Goal: Transaction & Acquisition: Purchase product/service

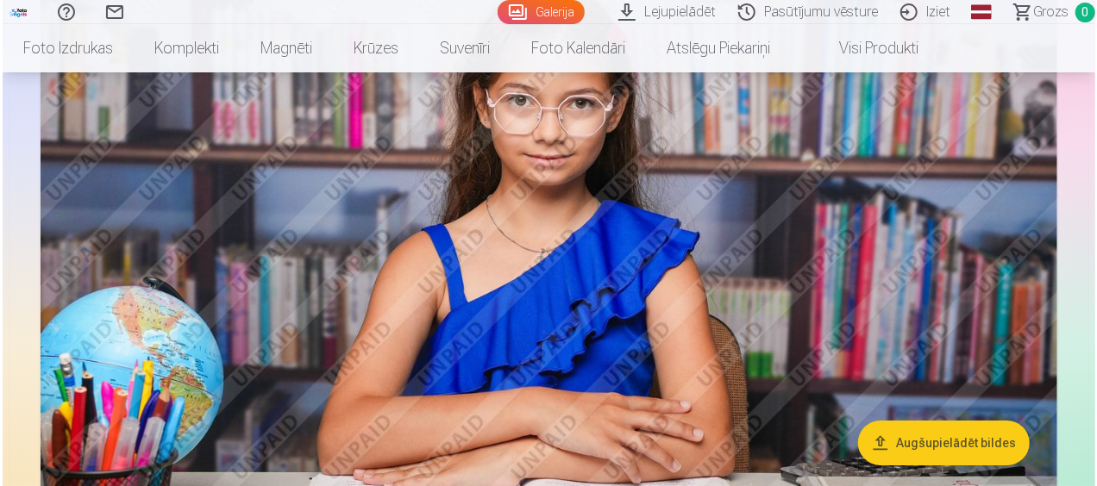
scroll to position [3086, 0]
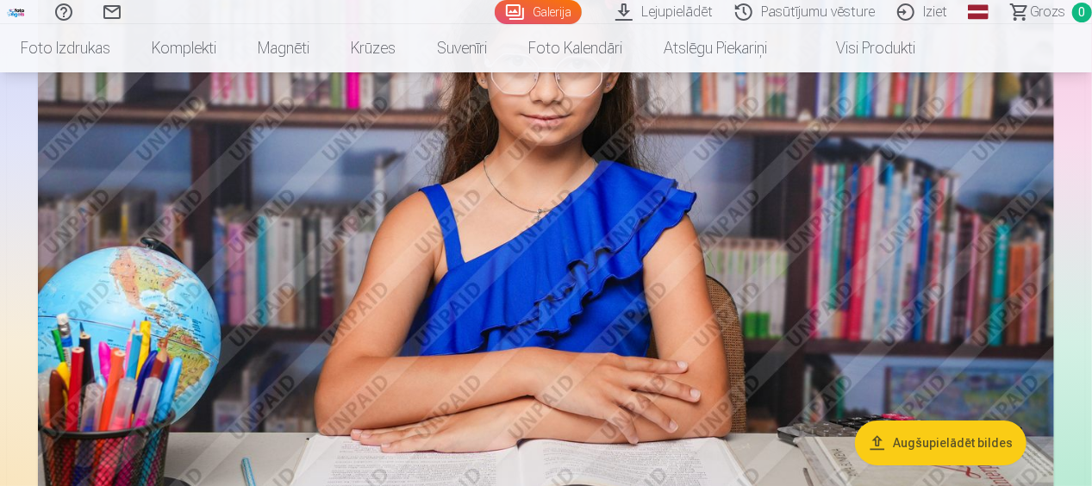
click at [683, 326] on img at bounding box center [546, 242] width 1017 height 678
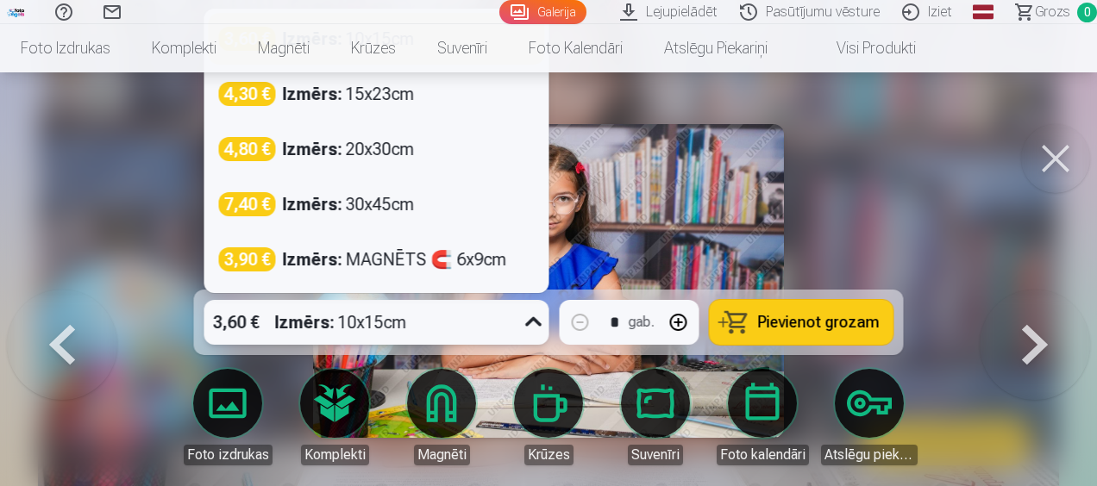
click at [413, 331] on div "3,60 € Izmērs : 10x15cm" at bounding box center [360, 322] width 312 height 45
click at [629, 243] on img at bounding box center [548, 281] width 471 height 314
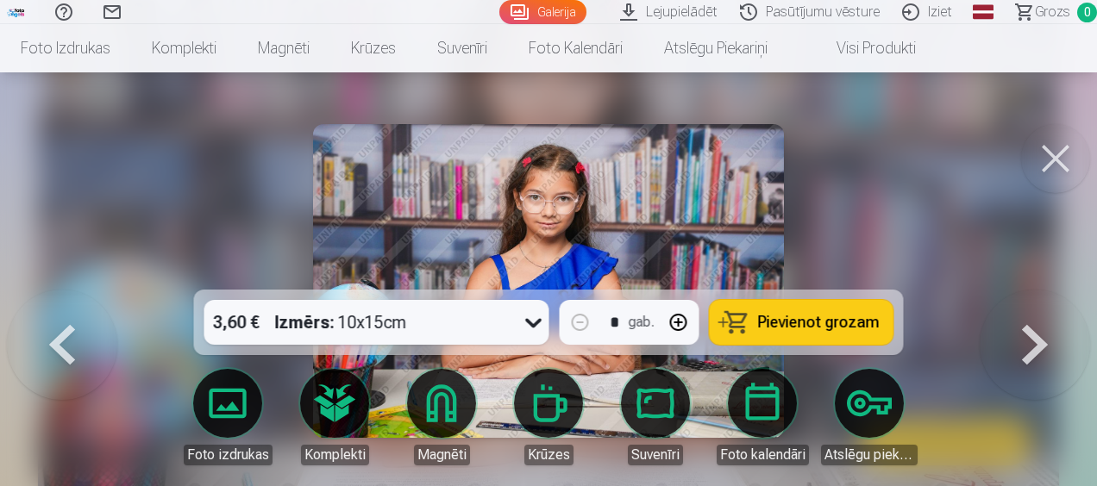
click at [833, 319] on span "Pievienot grozam" at bounding box center [819, 323] width 122 height 16
click at [802, 197] on div at bounding box center [548, 243] width 1097 height 486
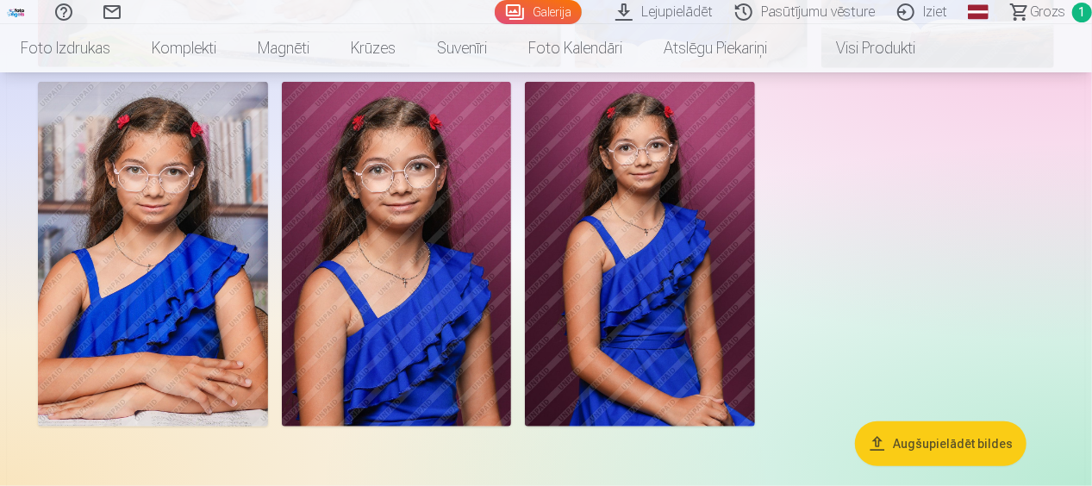
scroll to position [3935, 0]
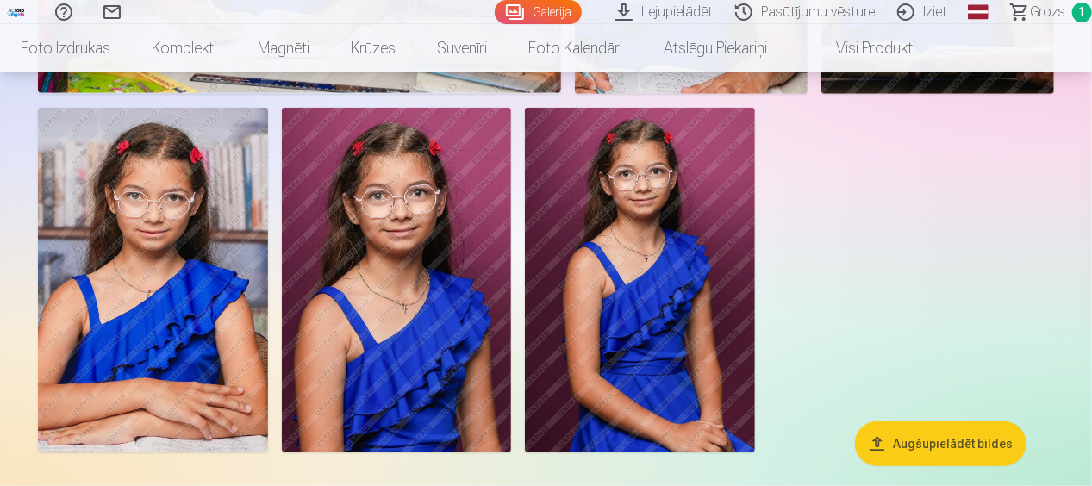
click at [174, 228] on img at bounding box center [153, 280] width 230 height 345
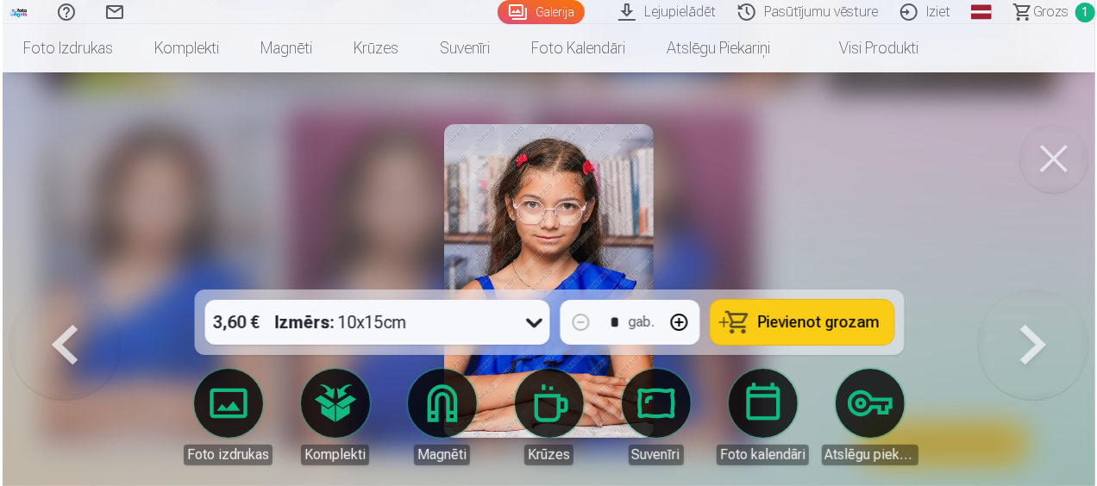
scroll to position [3949, 0]
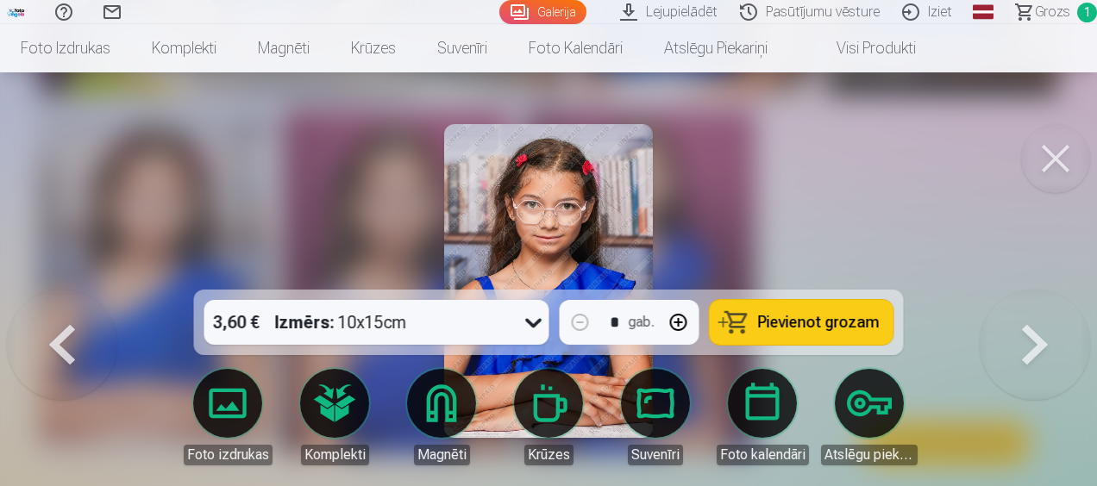
click at [708, 188] on div at bounding box center [548, 243] width 1097 height 486
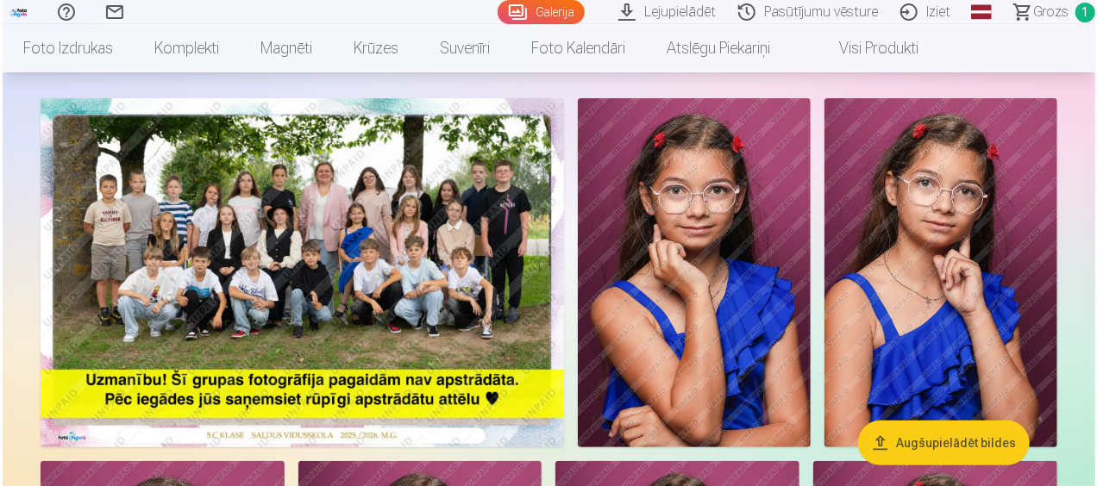
scroll to position [104, 0]
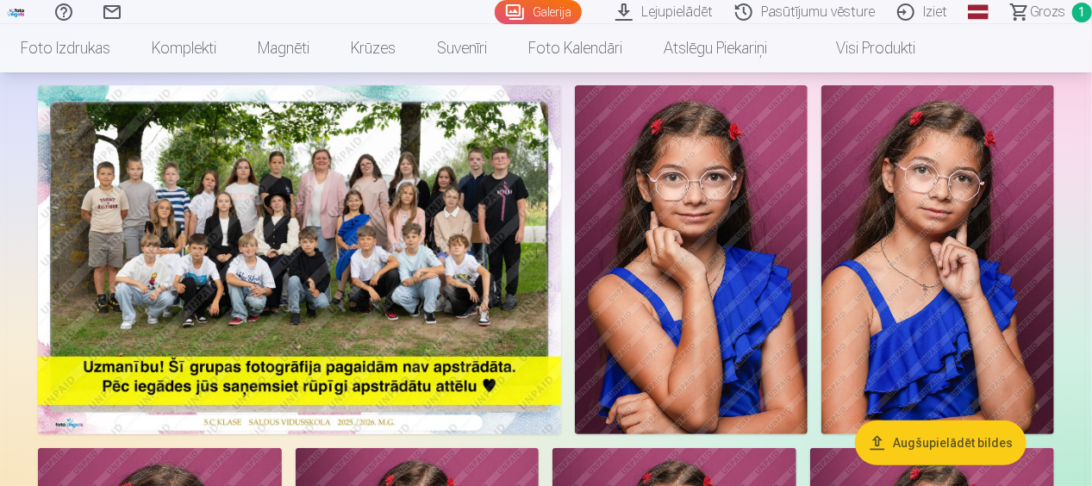
click at [684, 219] on img at bounding box center [691, 259] width 233 height 349
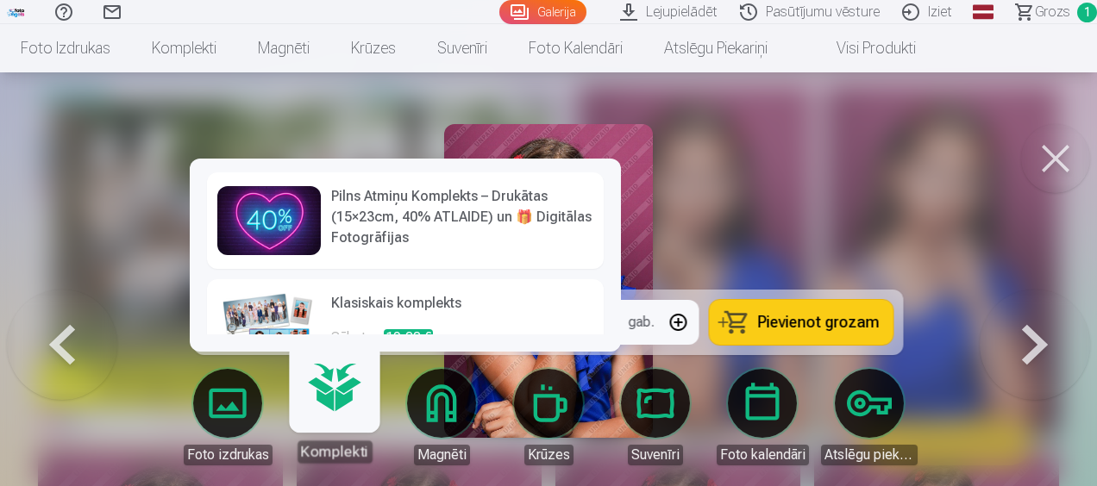
click at [347, 397] on link "Komplekti" at bounding box center [334, 410] width 106 height 106
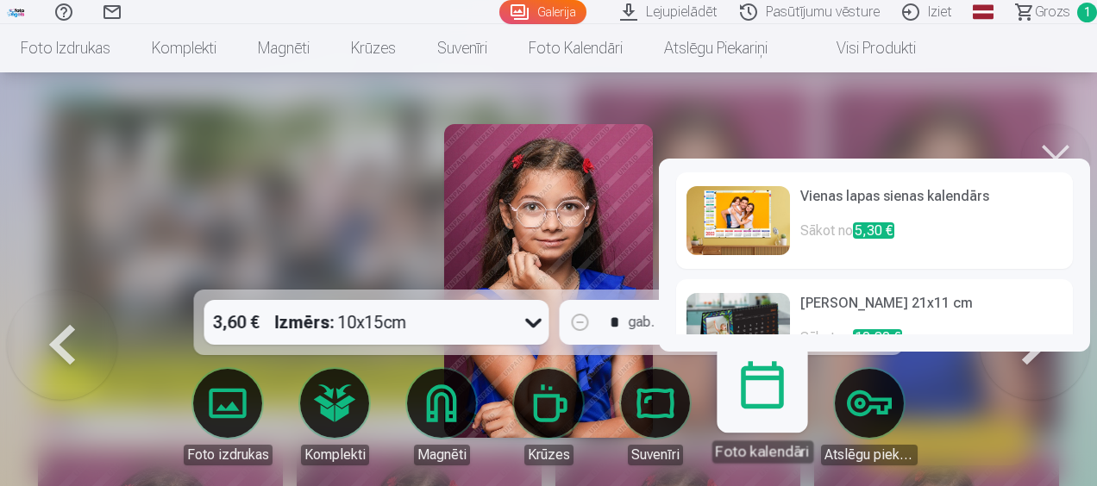
click at [760, 398] on link "Foto kalendāri" at bounding box center [762, 410] width 106 height 106
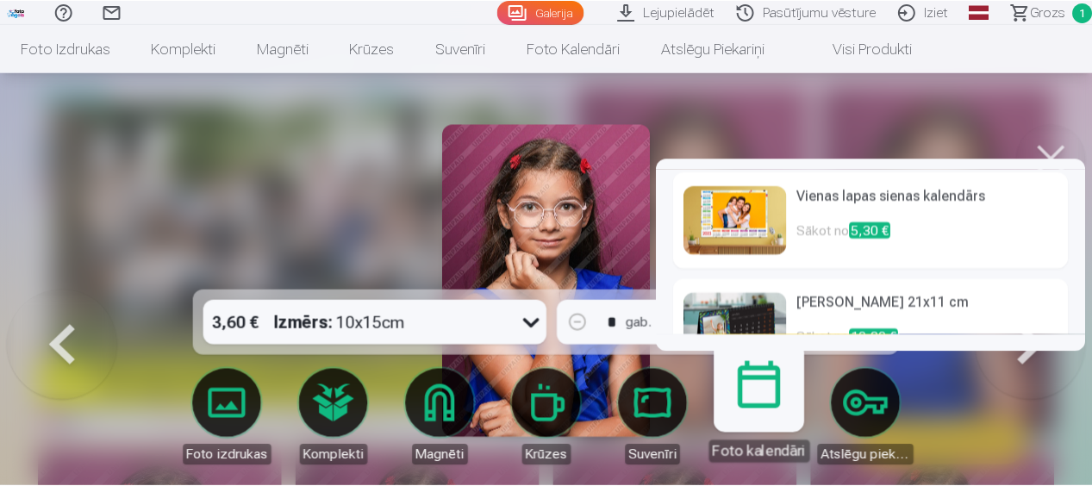
scroll to position [45, 0]
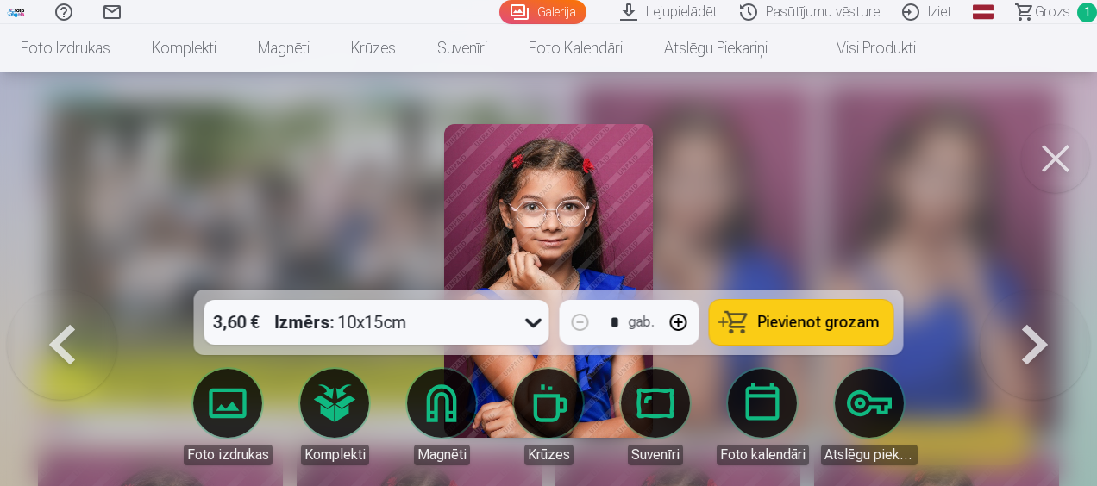
click at [749, 229] on div at bounding box center [548, 243] width 1097 height 486
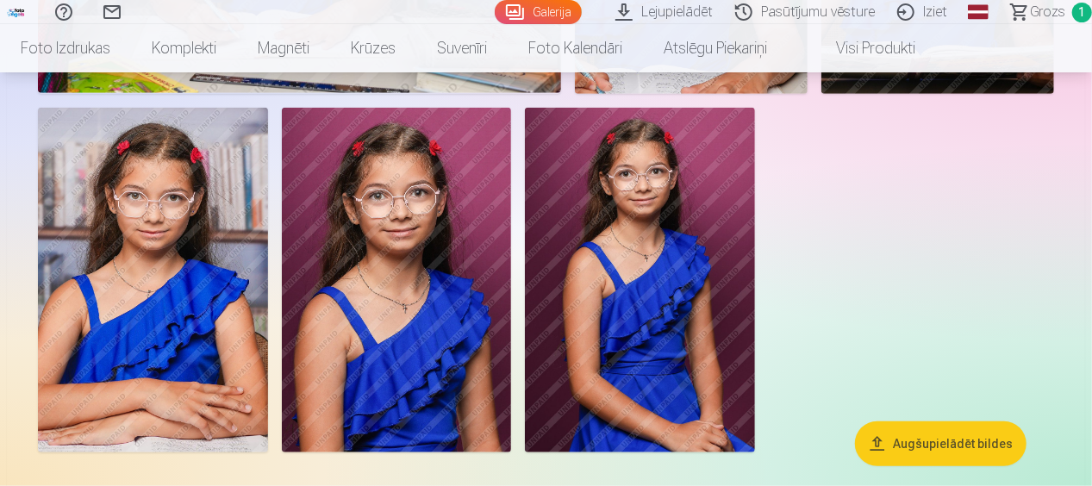
scroll to position [3948, 0]
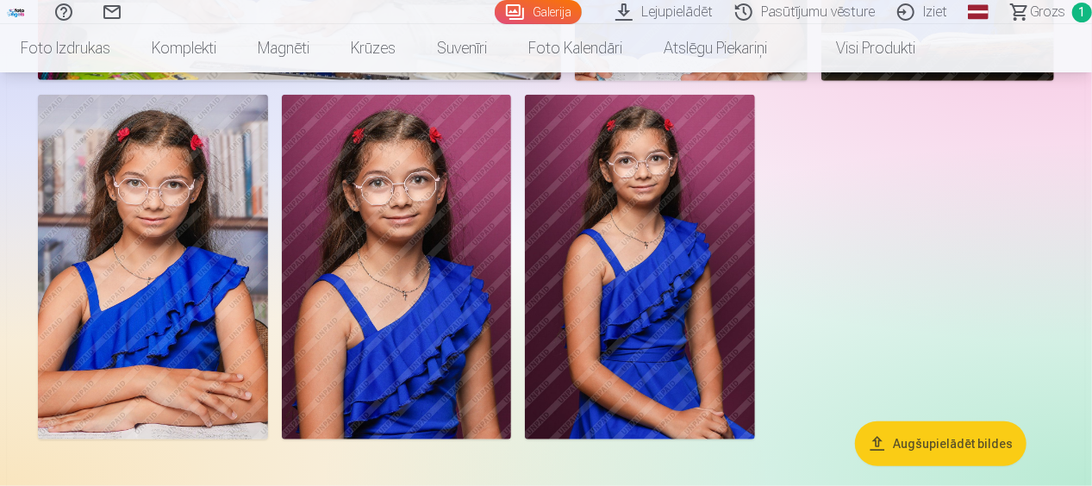
click at [148, 317] on img at bounding box center [153, 267] width 230 height 345
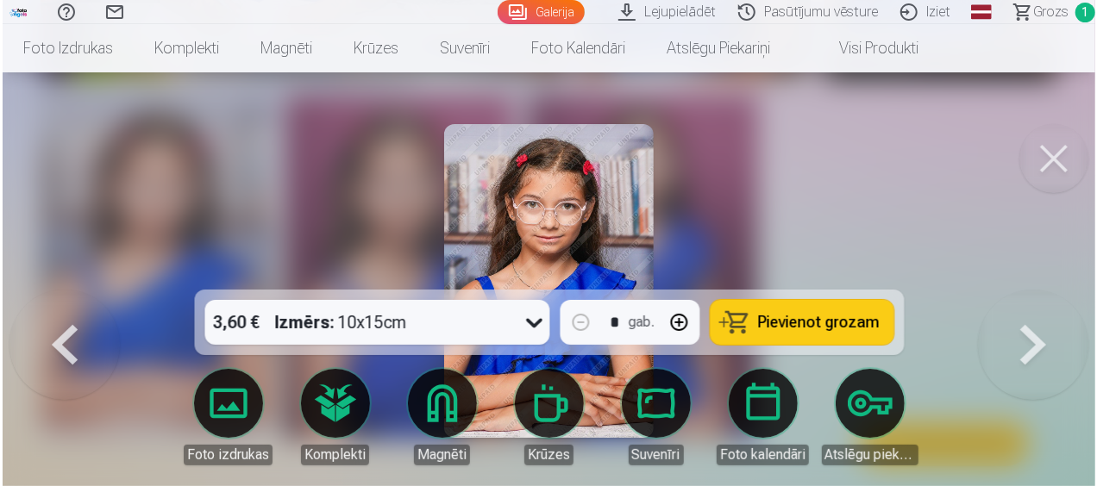
scroll to position [3962, 0]
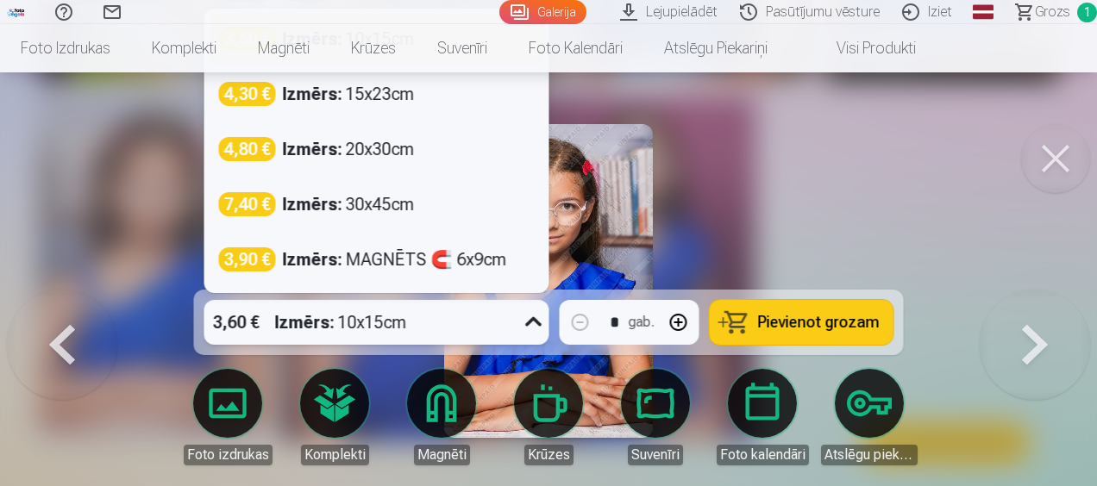
click at [496, 308] on div "3,60 € Izmērs : 10x15cm" at bounding box center [360, 322] width 312 height 45
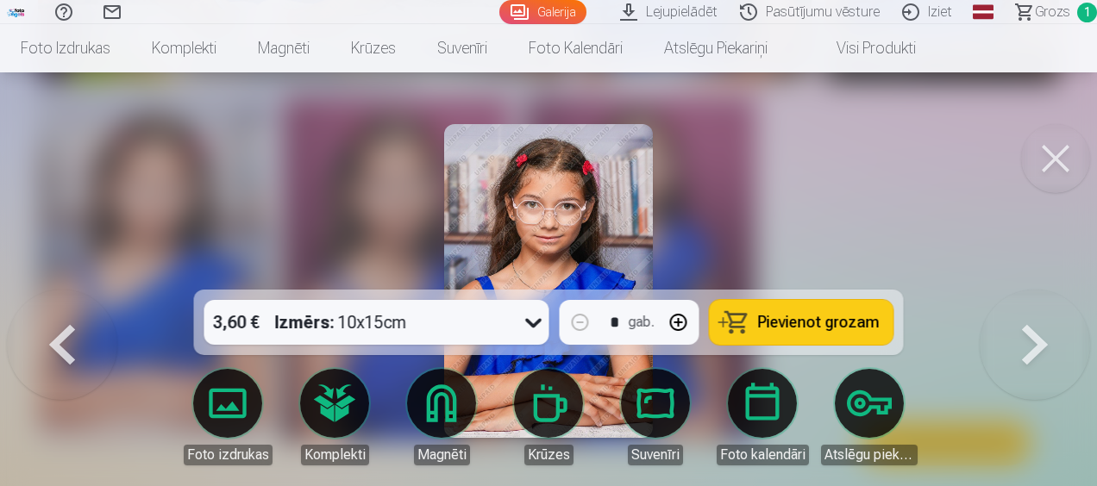
click at [785, 253] on div at bounding box center [548, 243] width 1097 height 486
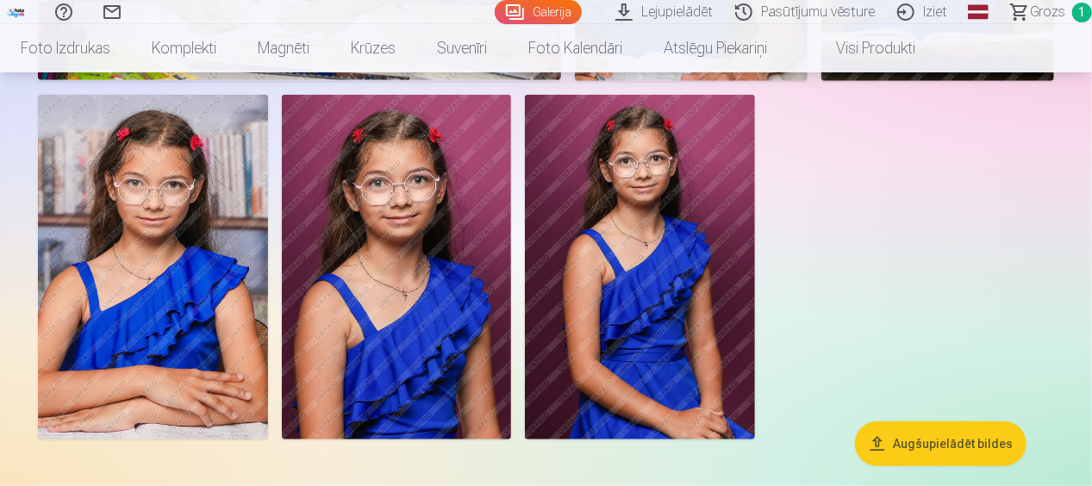
click at [198, 268] on img at bounding box center [153, 267] width 230 height 345
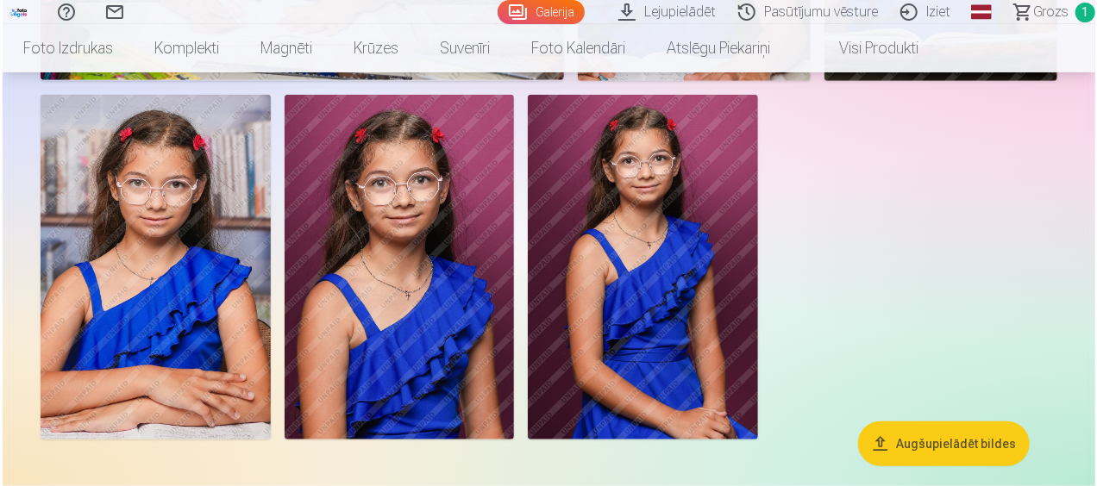
scroll to position [3962, 0]
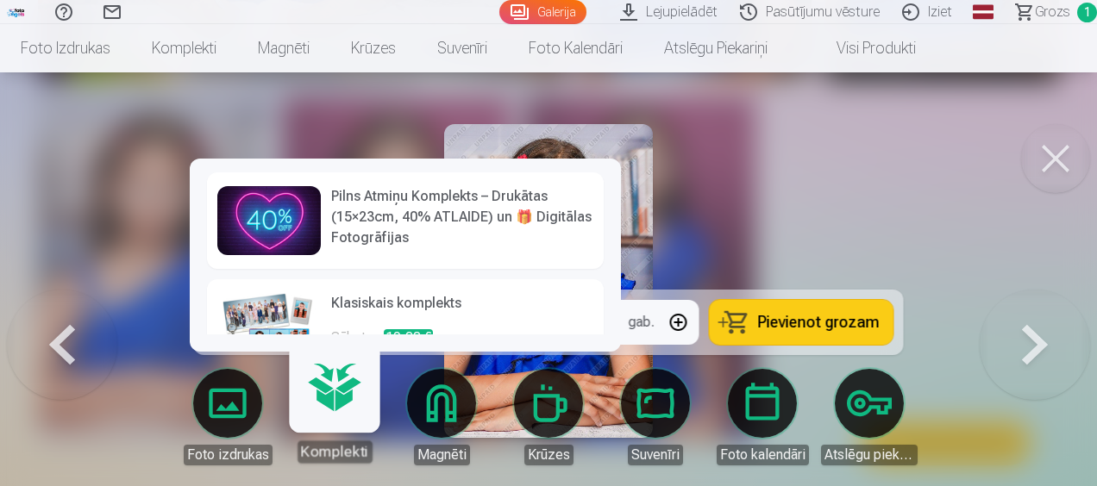
click at [430, 310] on h6 "Klasiskais komplekts" at bounding box center [462, 310] width 262 height 34
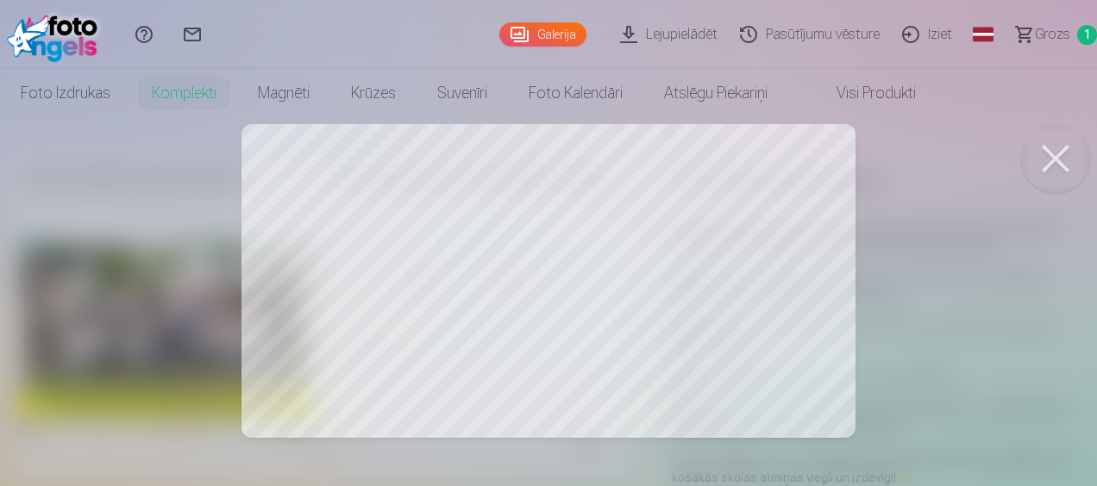
click at [709, 354] on div at bounding box center [548, 243] width 1097 height 486
click at [1045, 152] on button at bounding box center [1055, 158] width 69 height 69
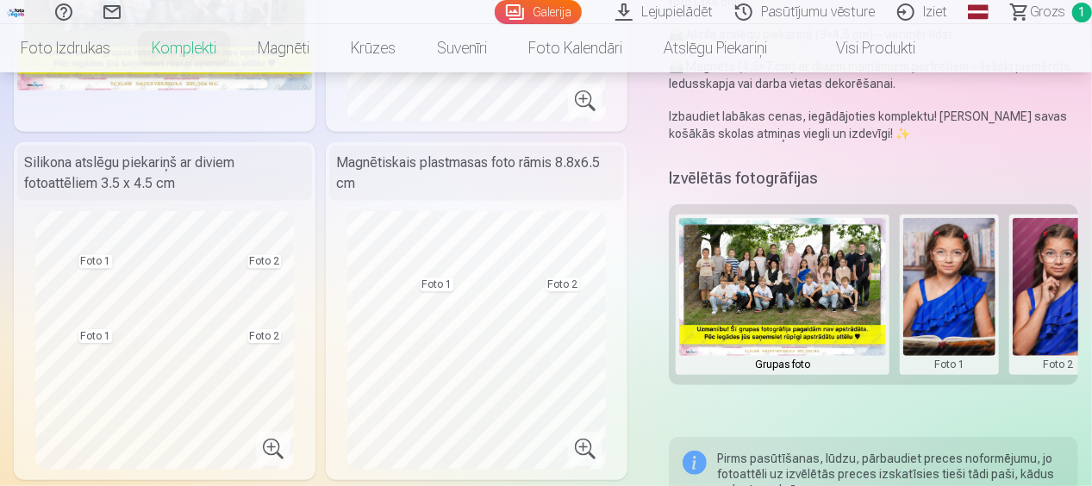
scroll to position [326, 0]
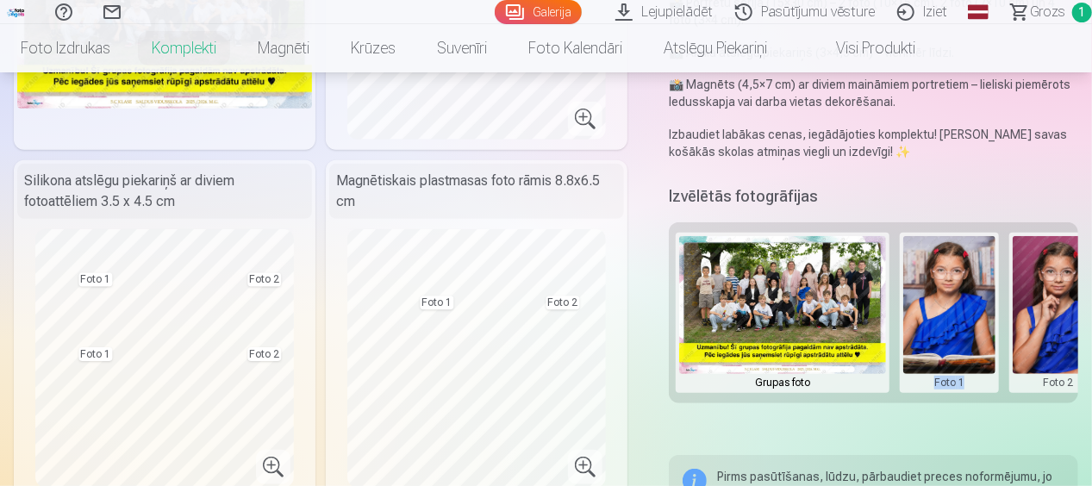
drag, startPoint x: 929, startPoint y: 400, endPoint x: 997, endPoint y: 400, distance: 67.3
click at [997, 400] on div "Grupas foto Foto 1 Foto 2" at bounding box center [874, 312] width 410 height 181
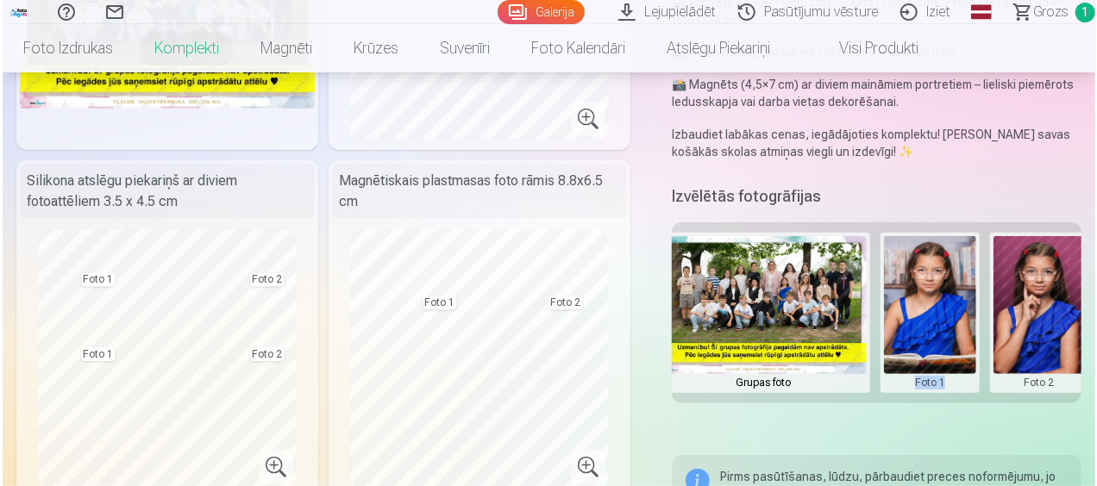
scroll to position [0, 36]
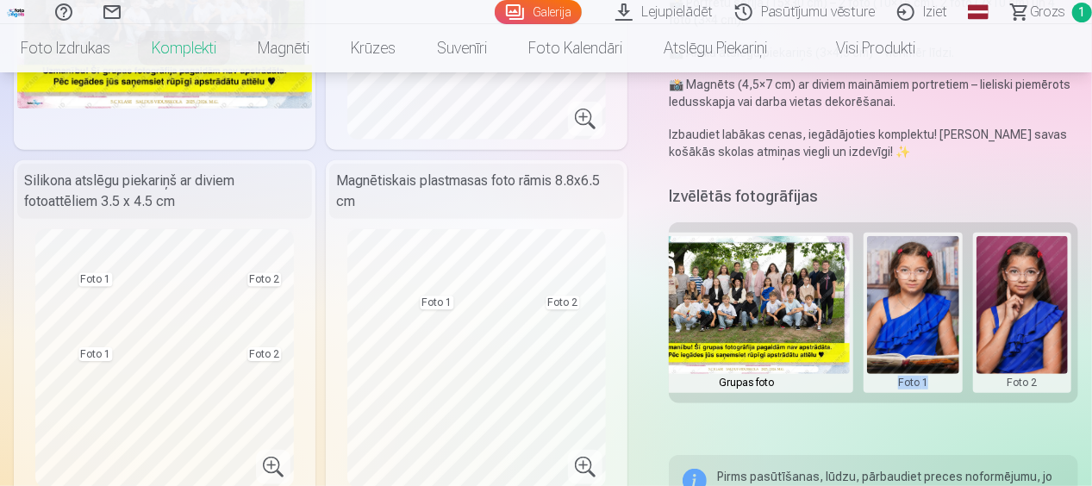
click at [1007, 314] on button at bounding box center [1023, 312] width 92 height 153
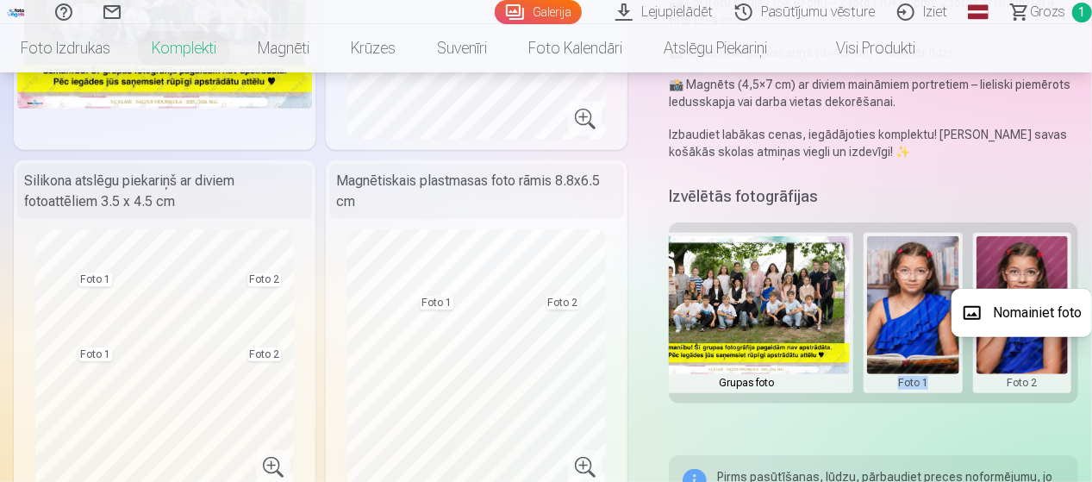
click at [1007, 314] on button "Nomainiet foto" at bounding box center [1022, 313] width 141 height 48
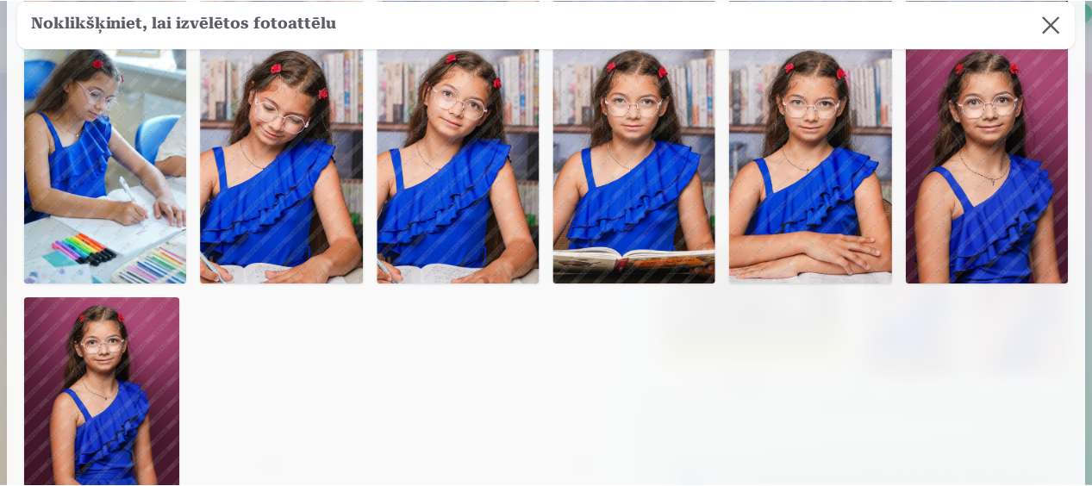
scroll to position [573, 0]
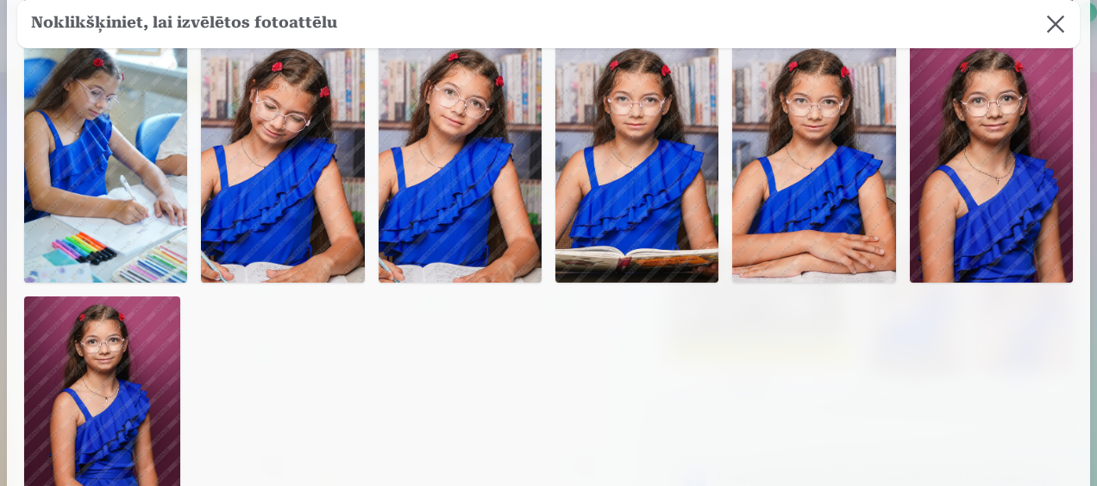
click at [476, 214] on img at bounding box center [460, 160] width 163 height 245
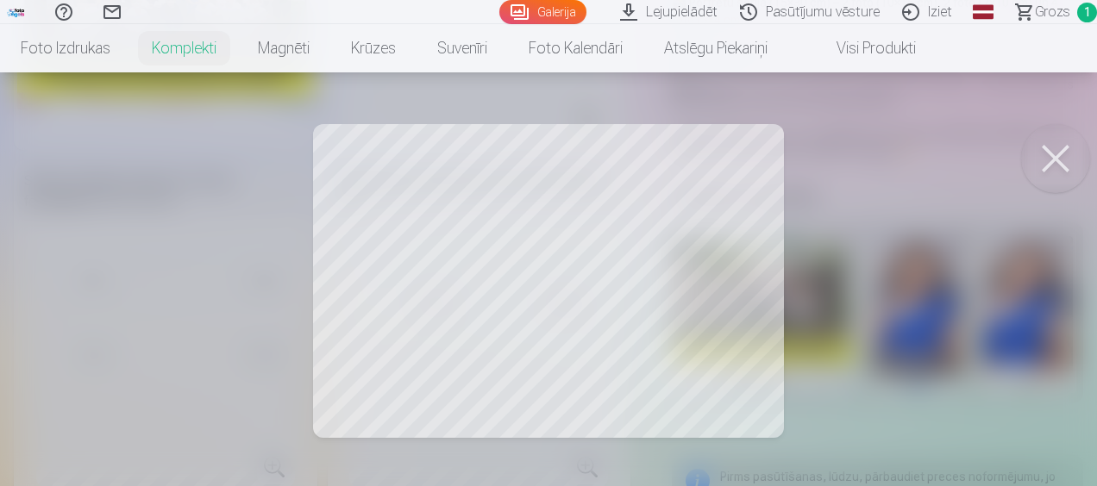
click at [449, 303] on div at bounding box center [548, 243] width 1097 height 486
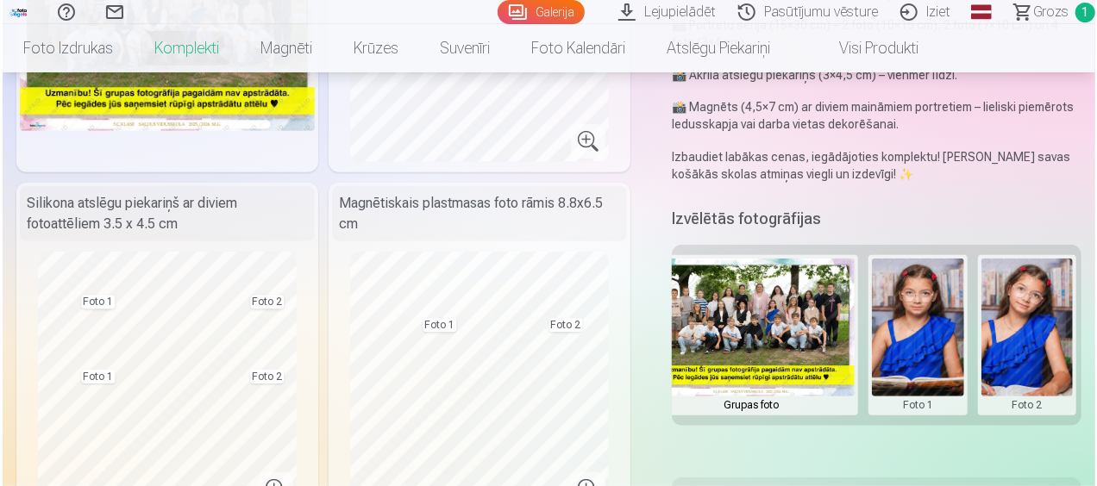
scroll to position [302, 0]
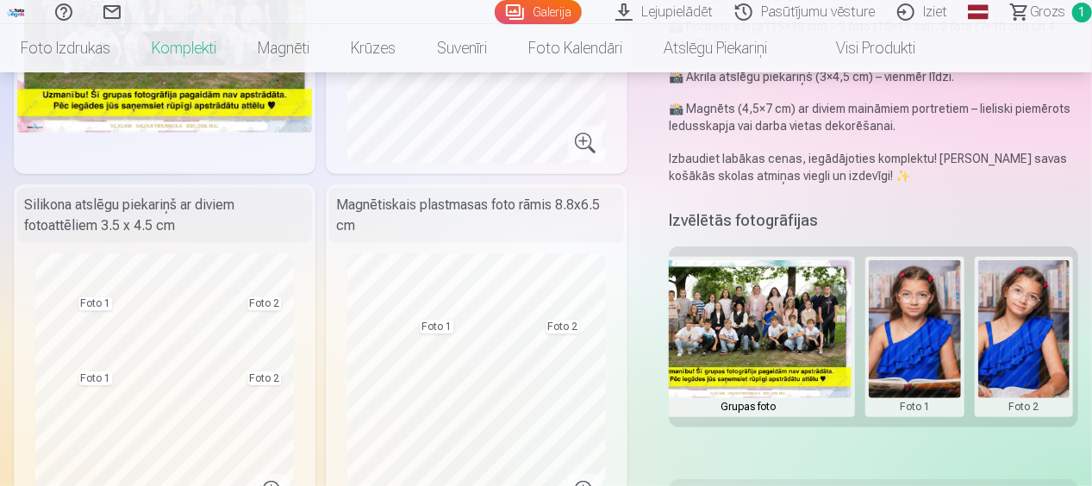
click at [917, 348] on button at bounding box center [915, 336] width 92 height 153
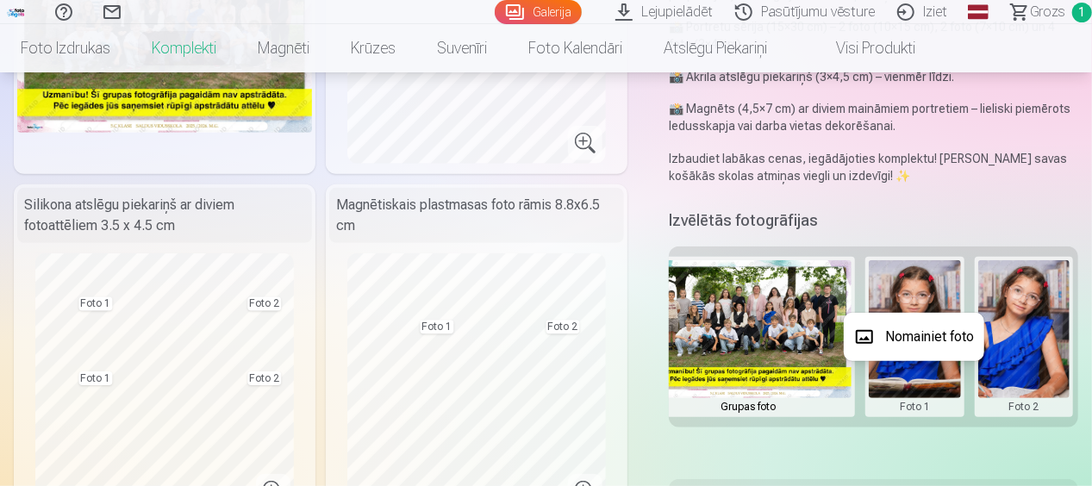
click at [911, 341] on button "Nomainiet foto" at bounding box center [914, 337] width 141 height 48
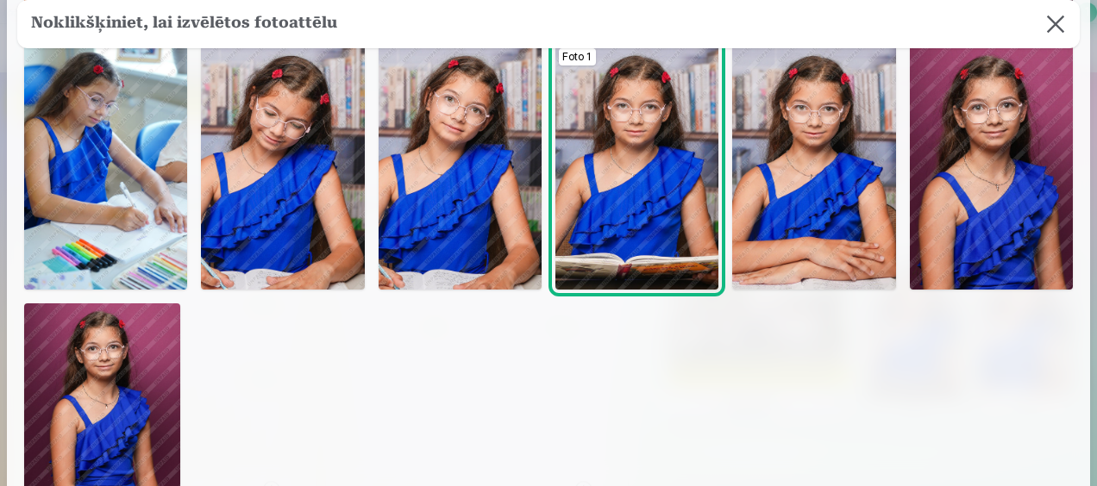
scroll to position [566, 0]
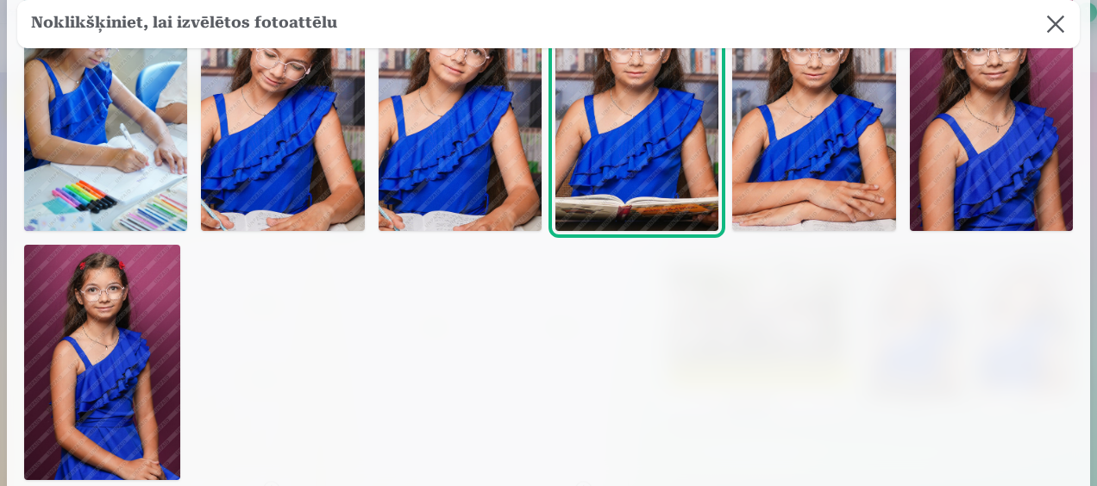
click at [79, 383] on img at bounding box center [102, 362] width 156 height 235
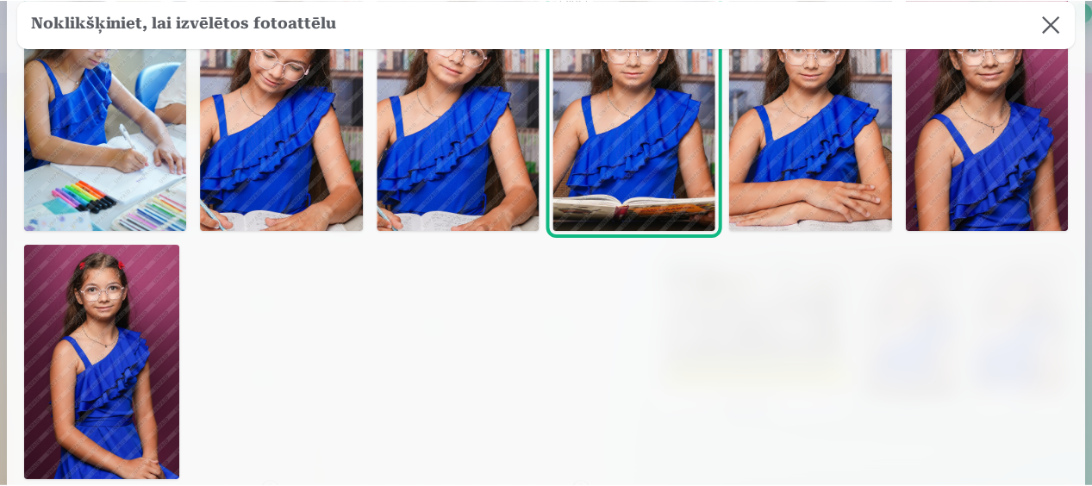
scroll to position [623, 0]
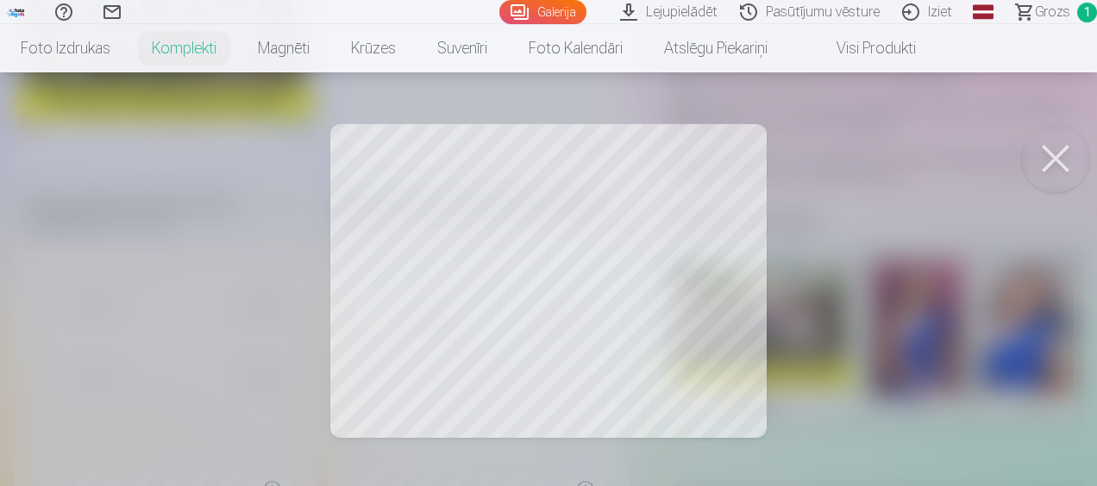
click at [415, 335] on div at bounding box center [548, 243] width 1097 height 486
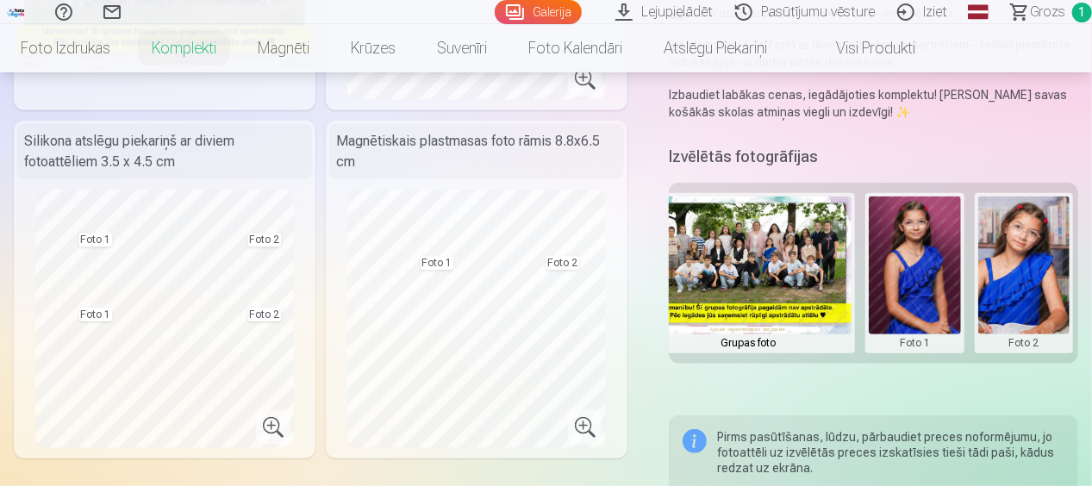
scroll to position [370, 0]
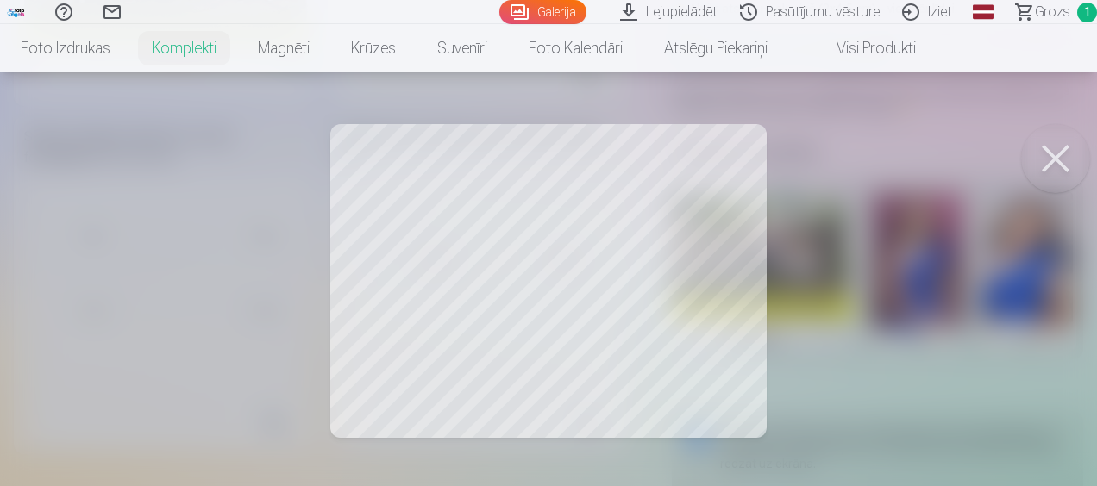
click at [1054, 155] on button at bounding box center [1055, 158] width 69 height 69
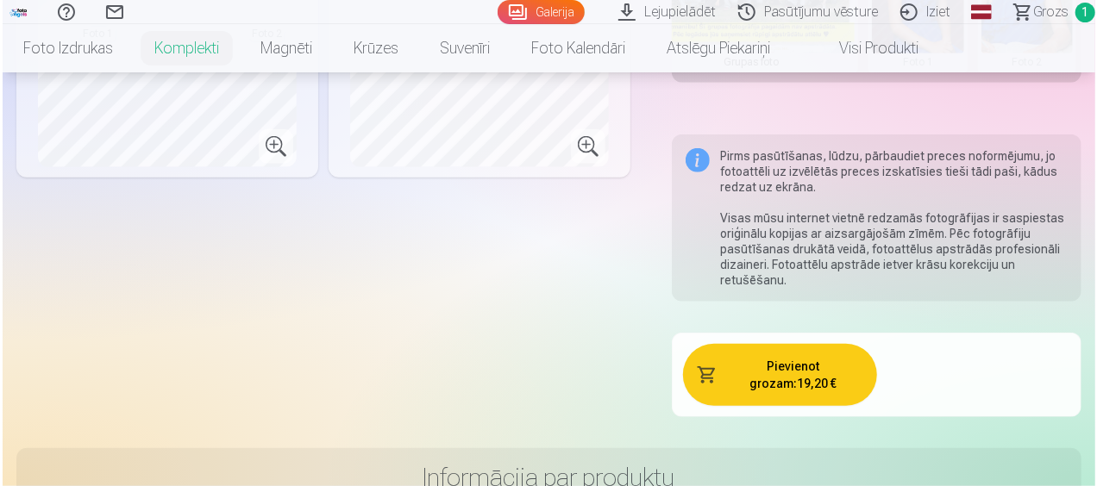
scroll to position [638, 0]
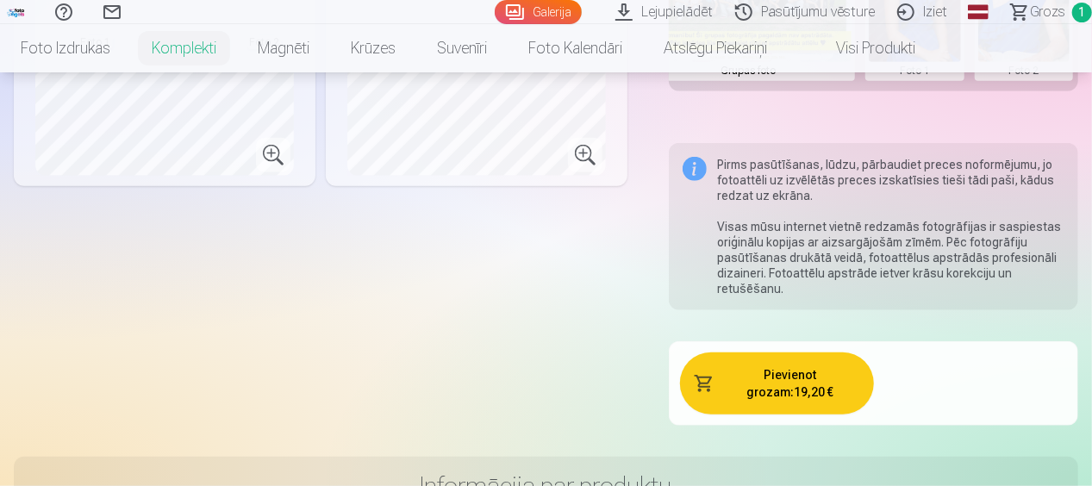
click at [826, 386] on button "Pievienot grozam : 19,20 €" at bounding box center [776, 384] width 193 height 62
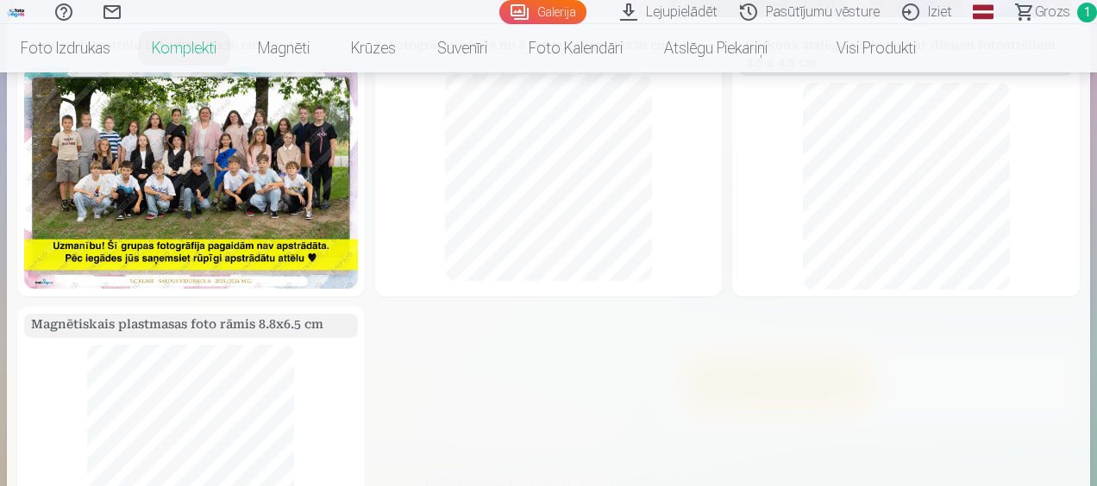
scroll to position [48, 0]
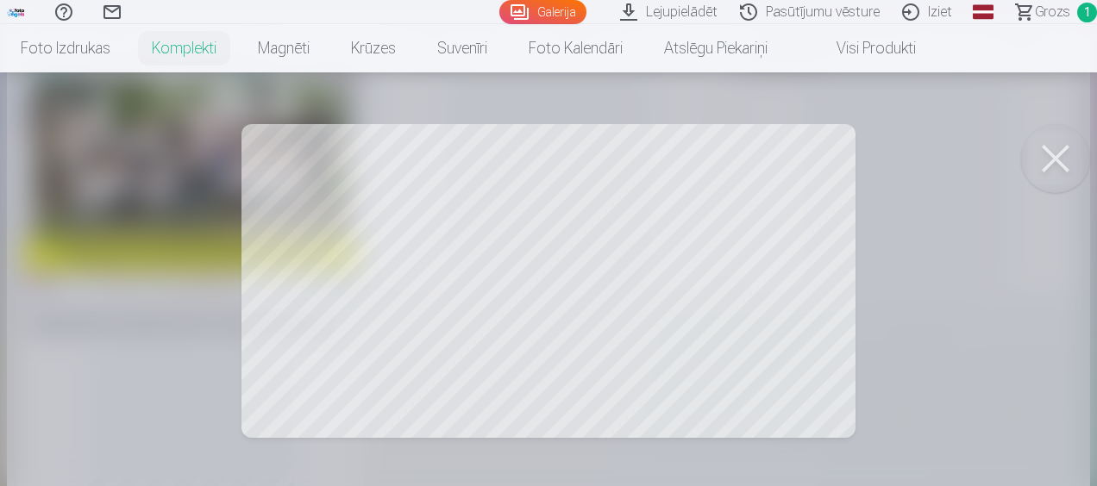
click at [1049, 157] on button at bounding box center [1055, 158] width 69 height 69
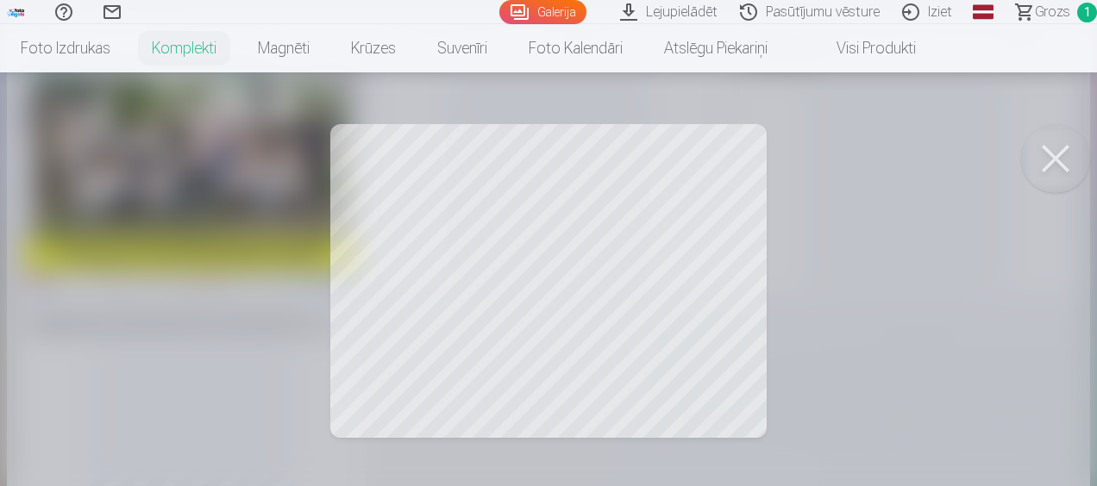
click at [413, 336] on div at bounding box center [548, 243] width 1097 height 486
click at [684, 219] on div at bounding box center [548, 243] width 1097 height 486
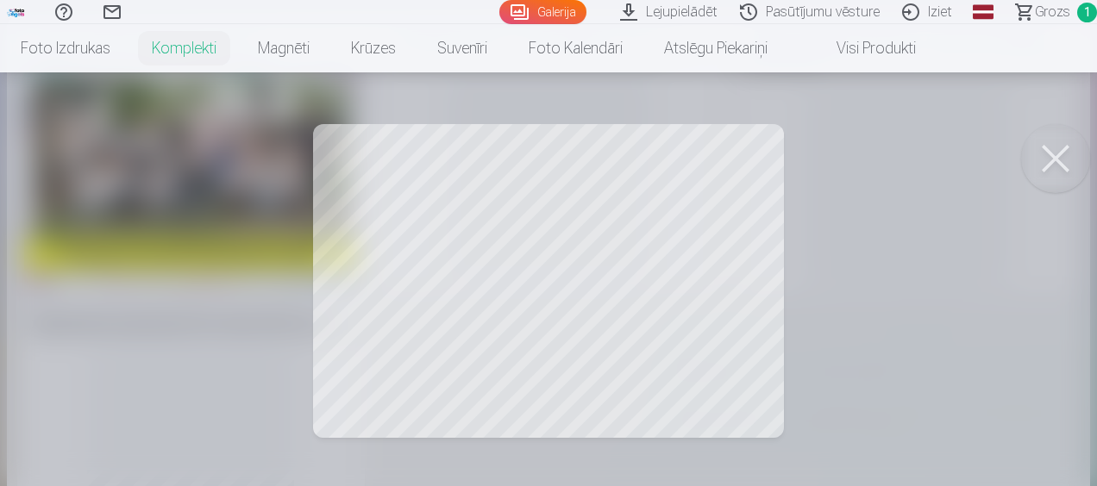
click at [1052, 159] on button at bounding box center [1055, 158] width 69 height 69
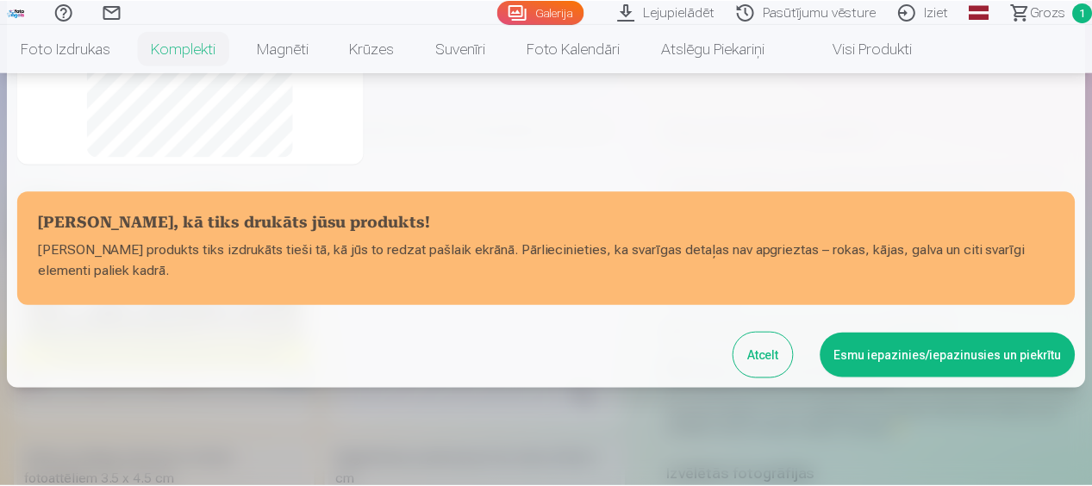
scroll to position [407, 0]
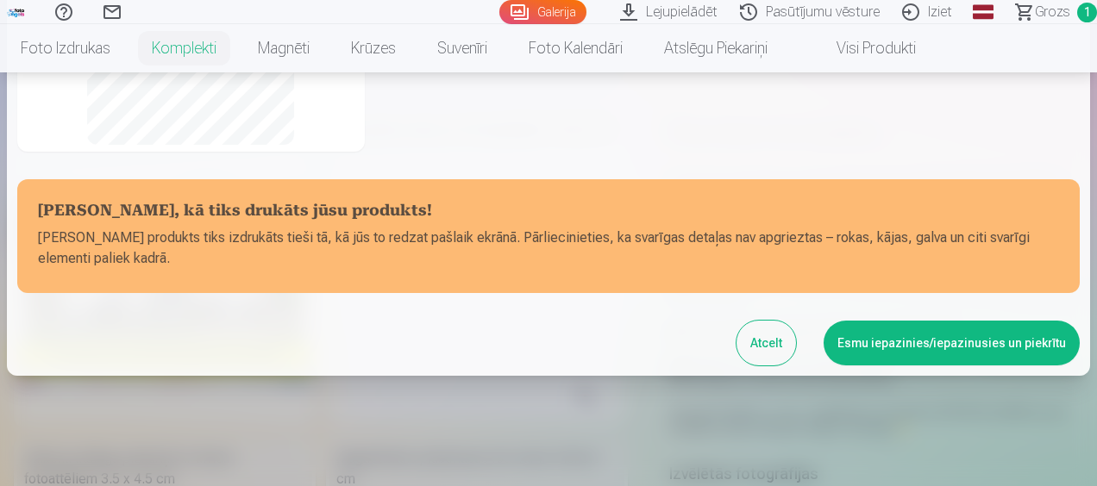
click at [1018, 342] on button "Esmu iepazinies/iepazinusies un piekrītu" at bounding box center [951, 343] width 256 height 45
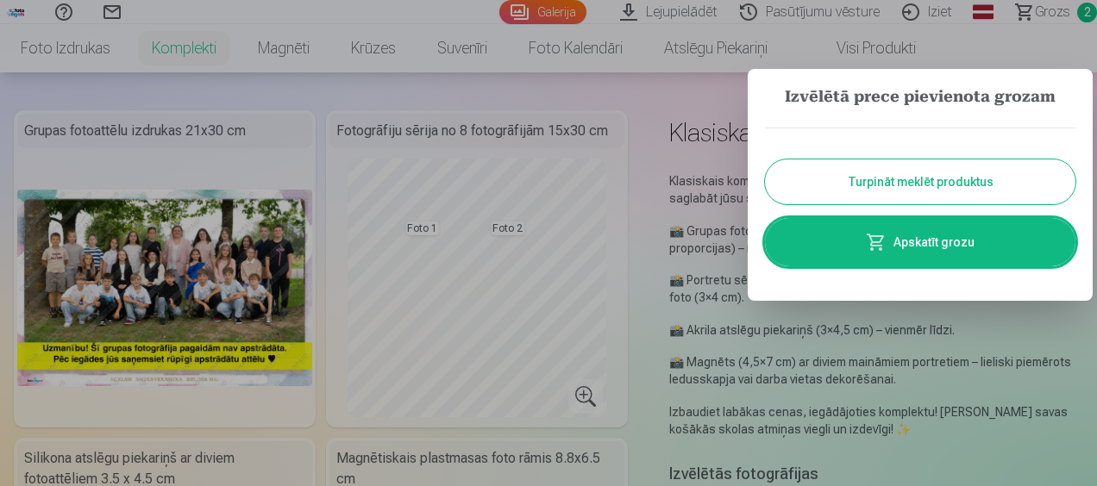
click at [979, 182] on button "Turpināt meklēt produktus" at bounding box center [920, 182] width 310 height 45
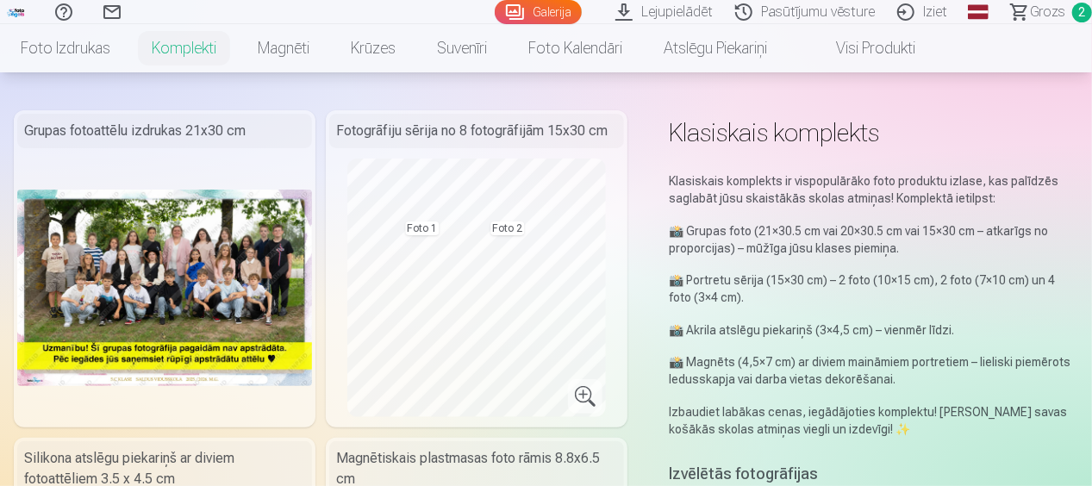
click at [196, 62] on link "Komplekti" at bounding box center [184, 48] width 106 height 48
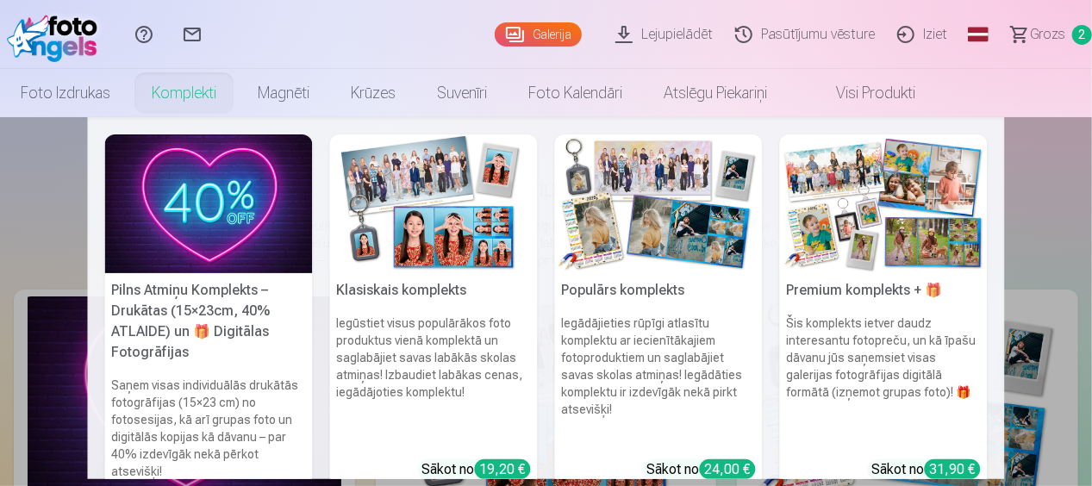
click at [726, 368] on h6 "Iegādājieties rūpīgi atlasītu komplektu ar iecienītākajiem fotoproduktiem un sa…" at bounding box center [659, 380] width 208 height 145
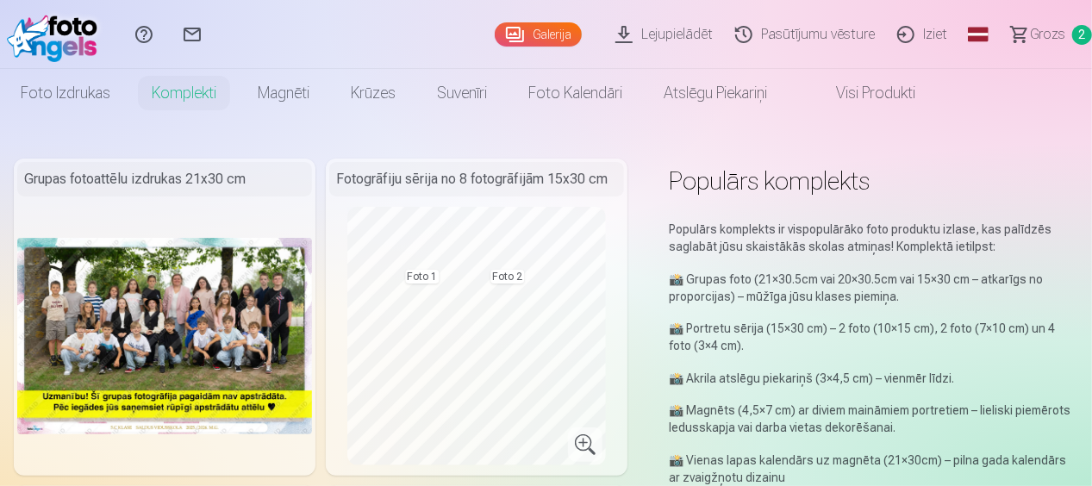
click at [193, 95] on link "Komplekti" at bounding box center [184, 93] width 106 height 48
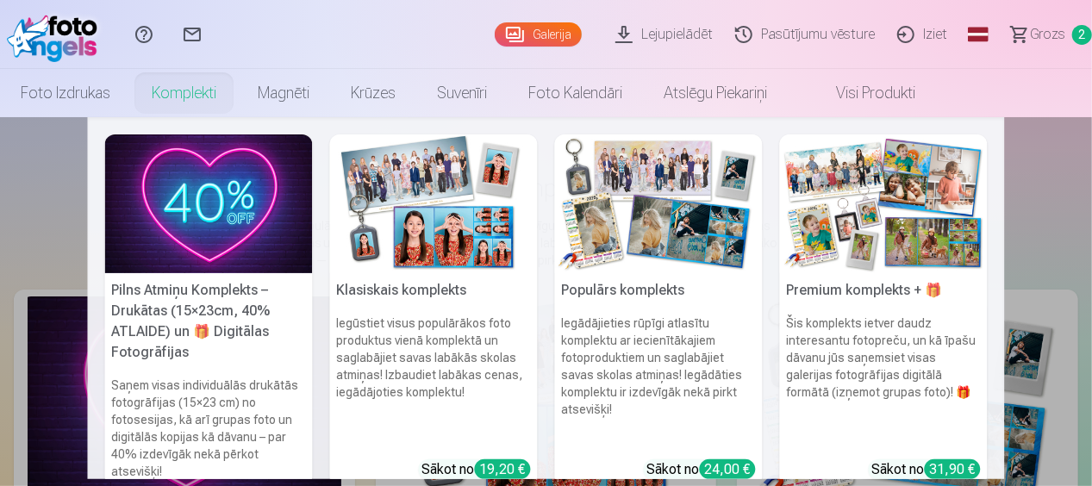
click at [928, 314] on h6 "Šis komplekts ietver daudz interesantu fotopreču, un kā īpašu dāvanu jūs saņems…" at bounding box center [884, 380] width 208 height 145
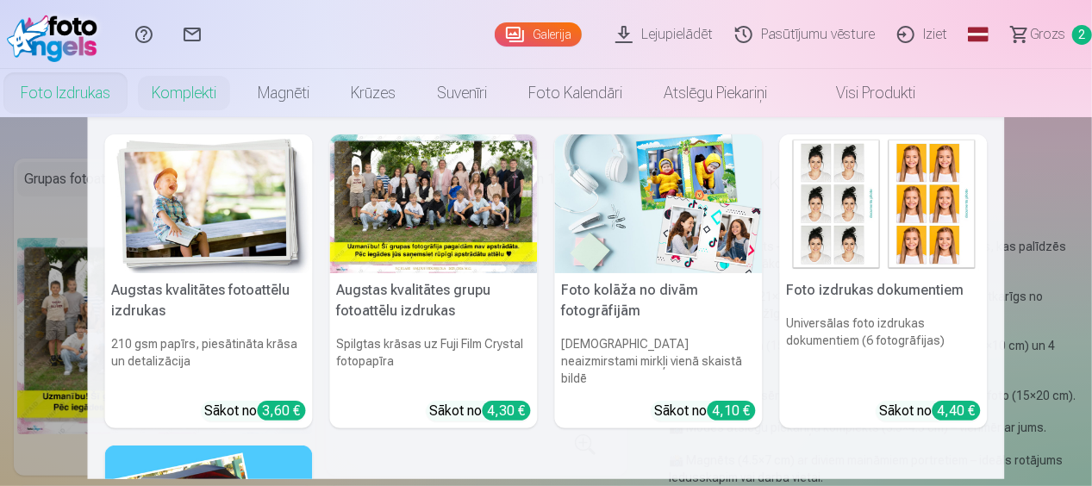
click at [904, 297] on h5 "Foto izdrukas dokumentiem" at bounding box center [884, 290] width 208 height 34
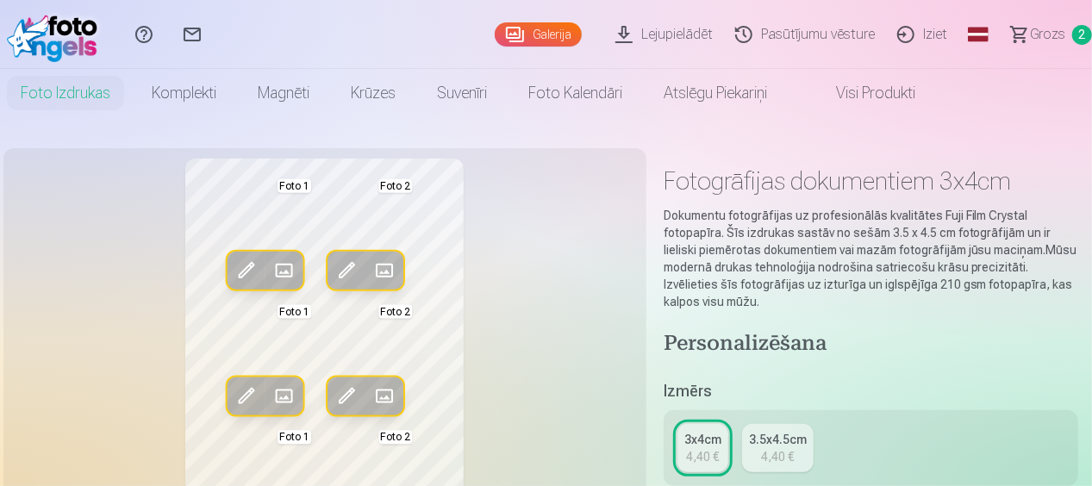
click at [283, 267] on span at bounding box center [284, 271] width 28 height 28
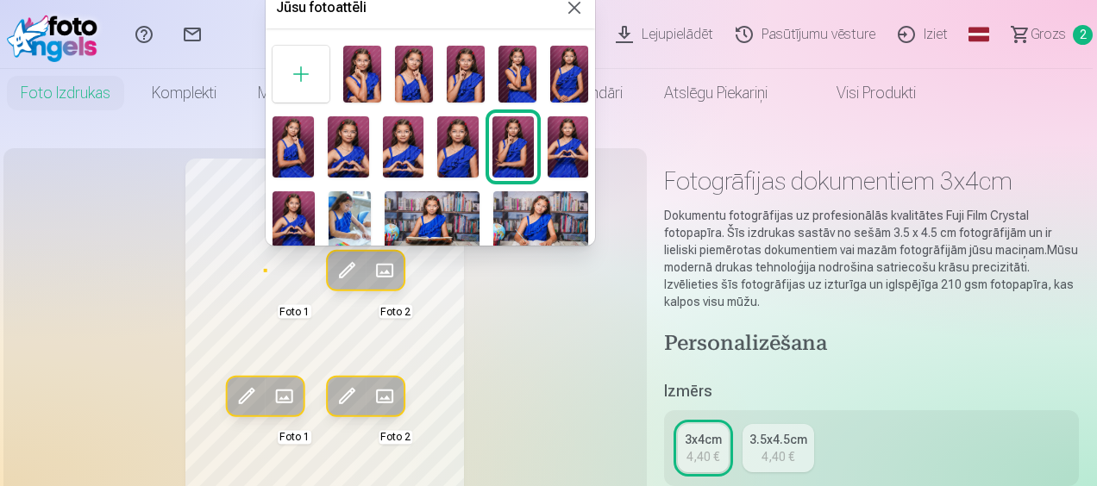
click at [573, 8] on button at bounding box center [574, 7] width 21 height 21
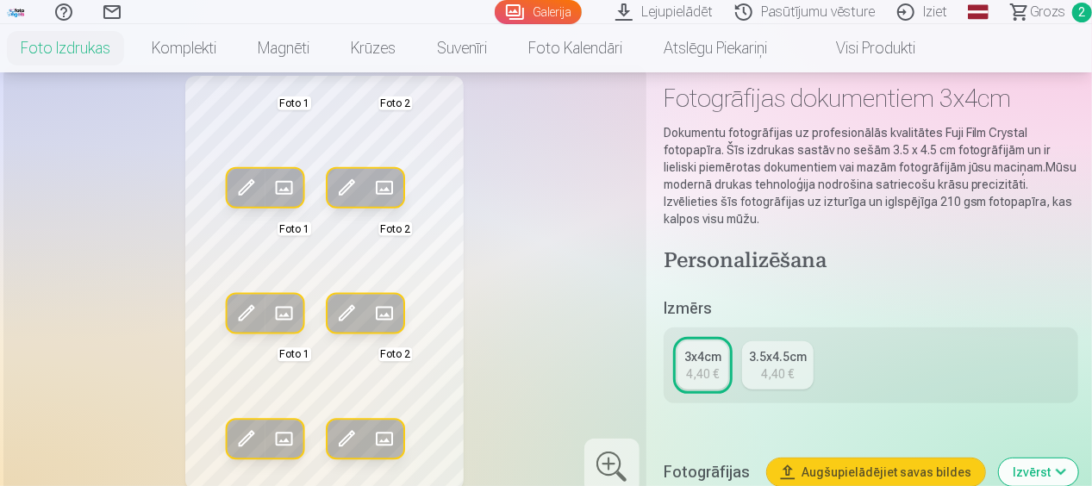
scroll to position [55, 0]
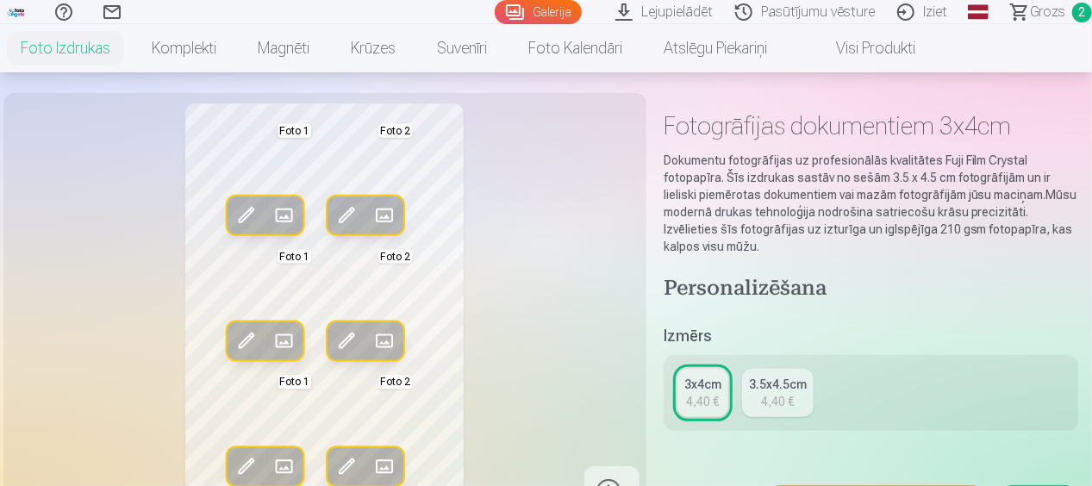
click at [761, 380] on div "3.5x4.5cm" at bounding box center [778, 384] width 58 height 17
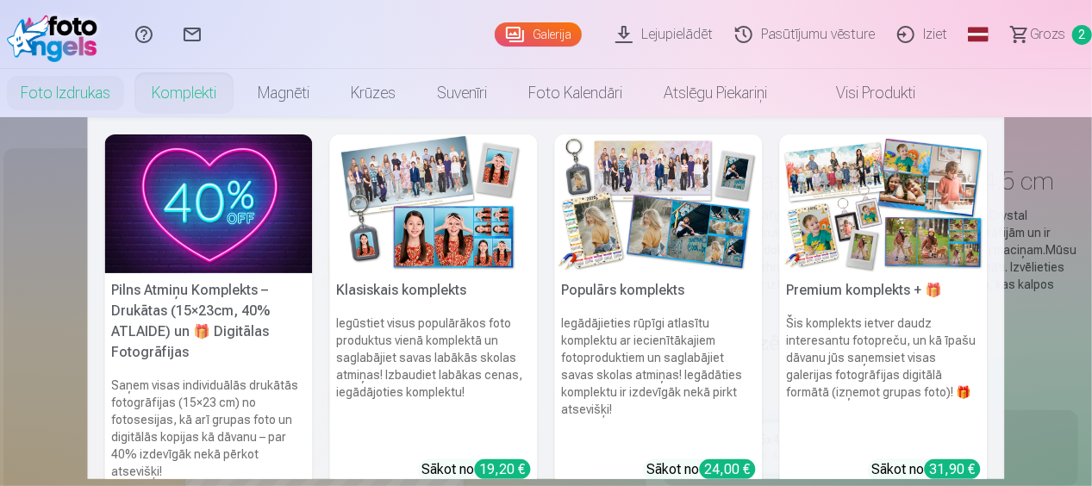
click at [201, 204] on img at bounding box center [209, 204] width 208 height 139
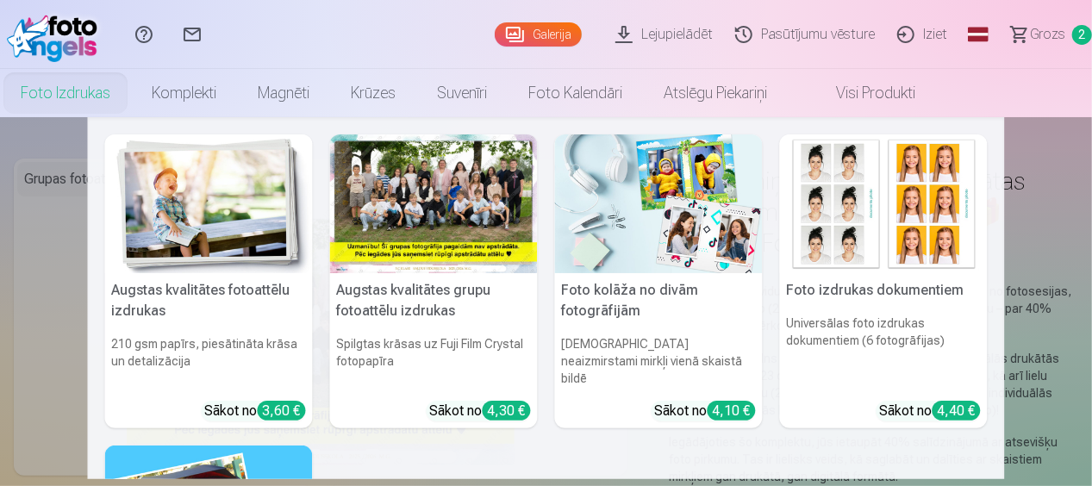
click at [88, 90] on link "Foto izdrukas" at bounding box center [65, 93] width 131 height 48
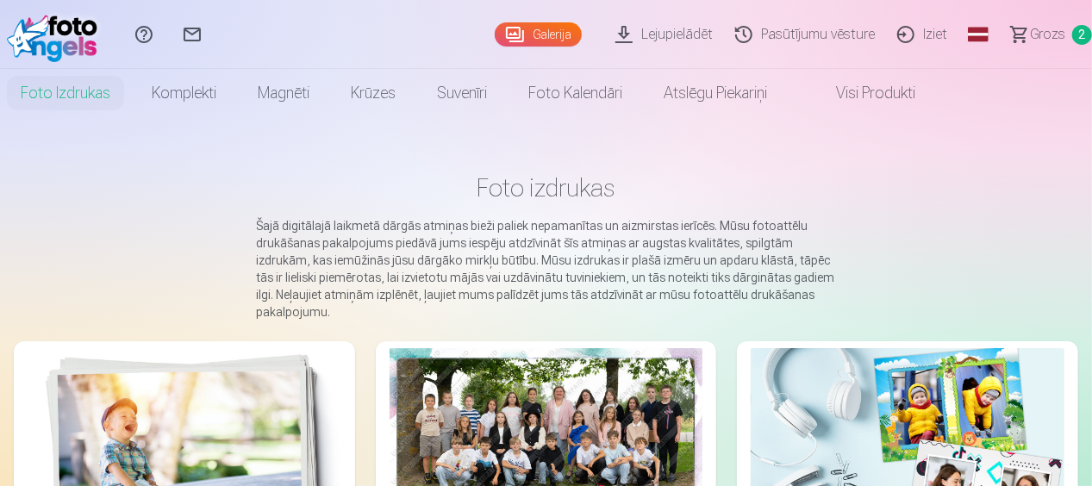
click at [853, 91] on link "Visi produkti" at bounding box center [862, 93] width 148 height 48
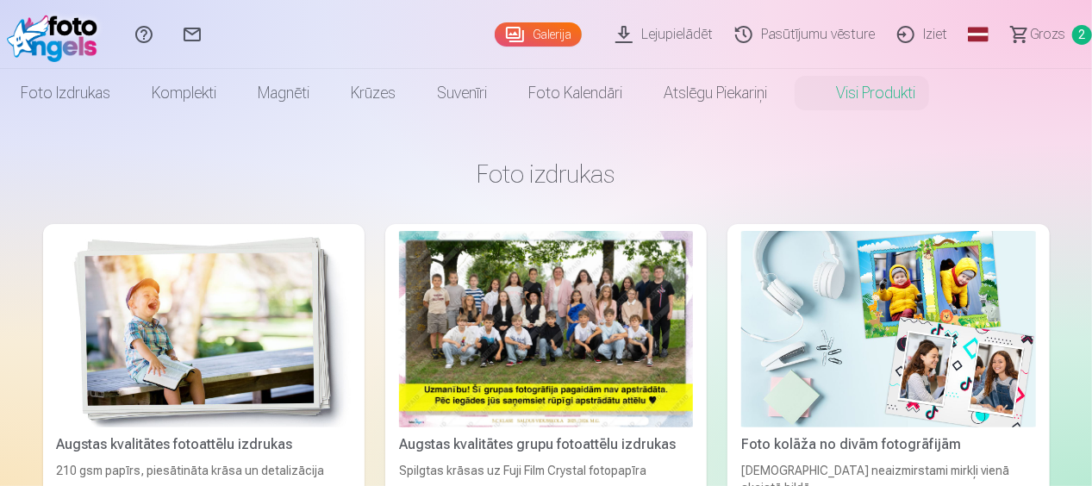
click at [658, 46] on link "Lejupielādēt" at bounding box center [667, 34] width 120 height 69
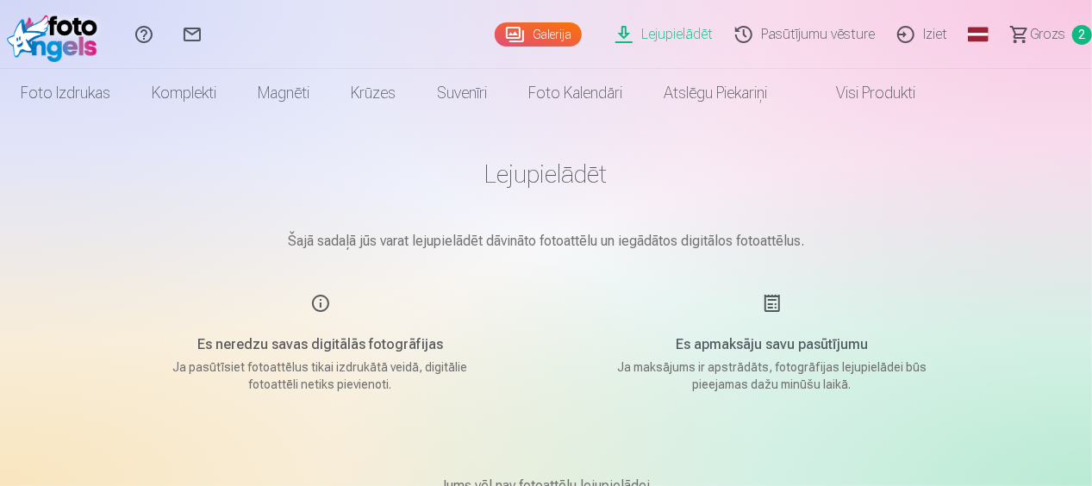
click at [565, 38] on link "Galerija" at bounding box center [538, 34] width 87 height 24
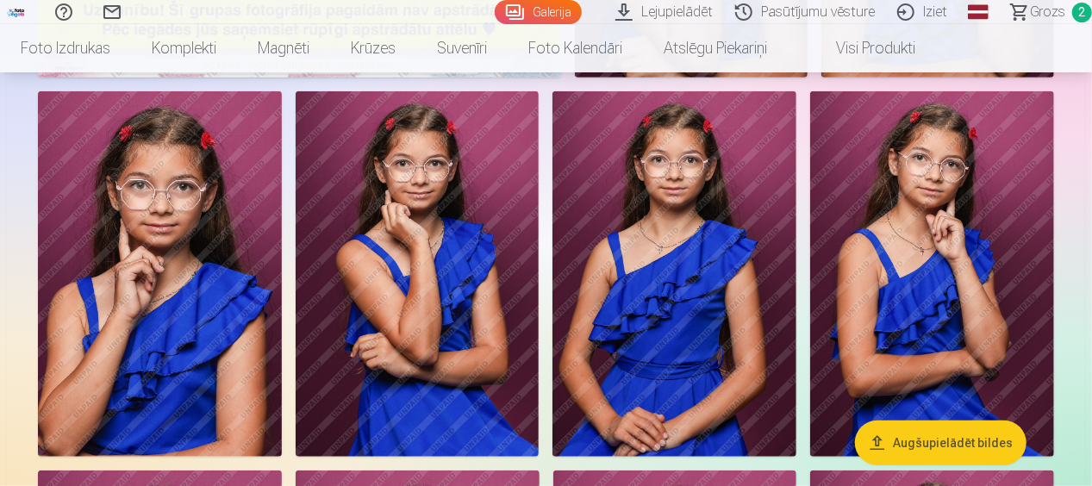
scroll to position [460, 0]
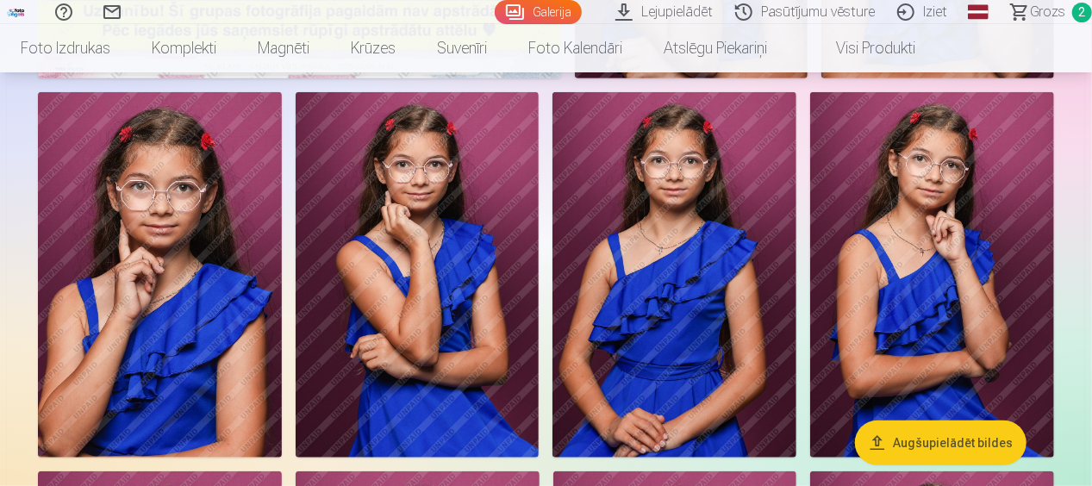
click at [1046, 11] on span "Grozs" at bounding box center [1047, 12] width 35 height 21
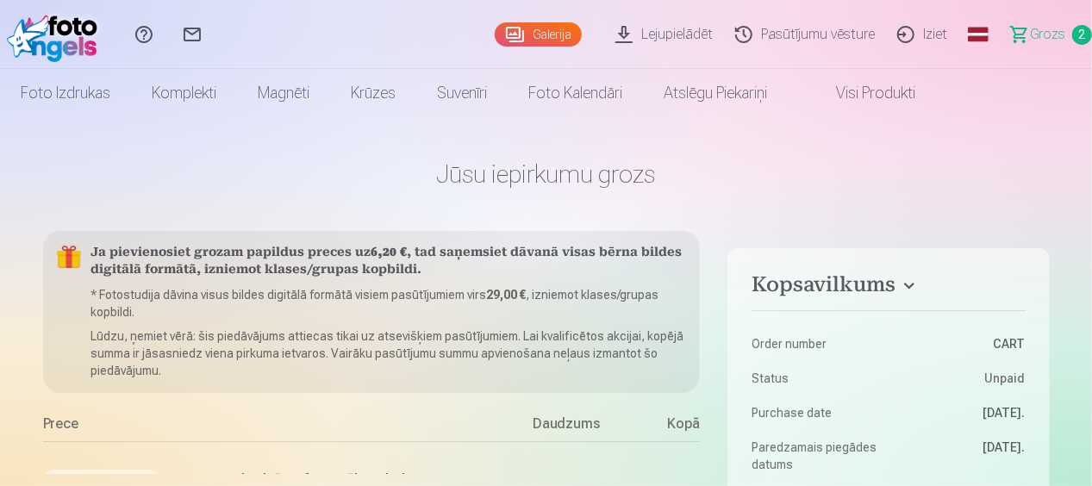
click at [1058, 33] on span "Grozs" at bounding box center [1047, 34] width 35 height 21
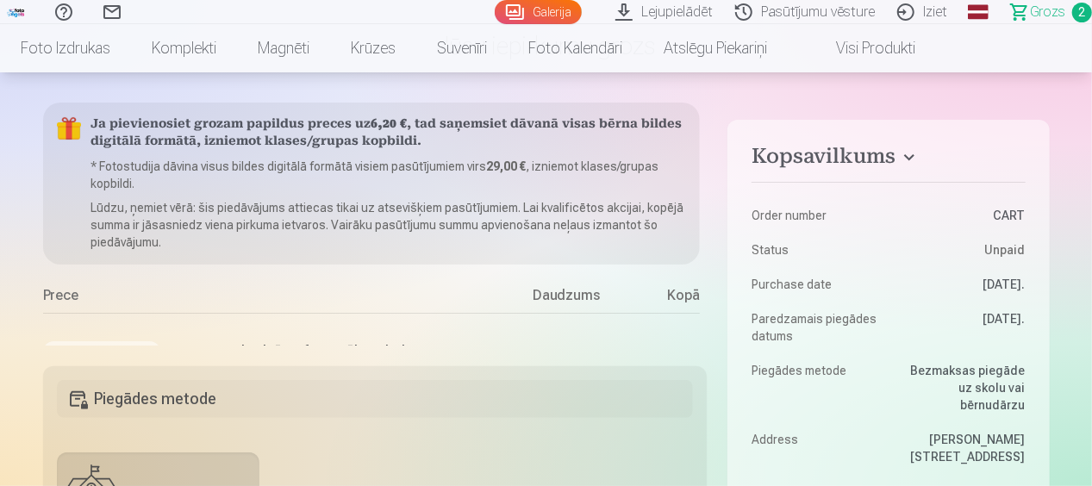
scroll to position [147, 0]
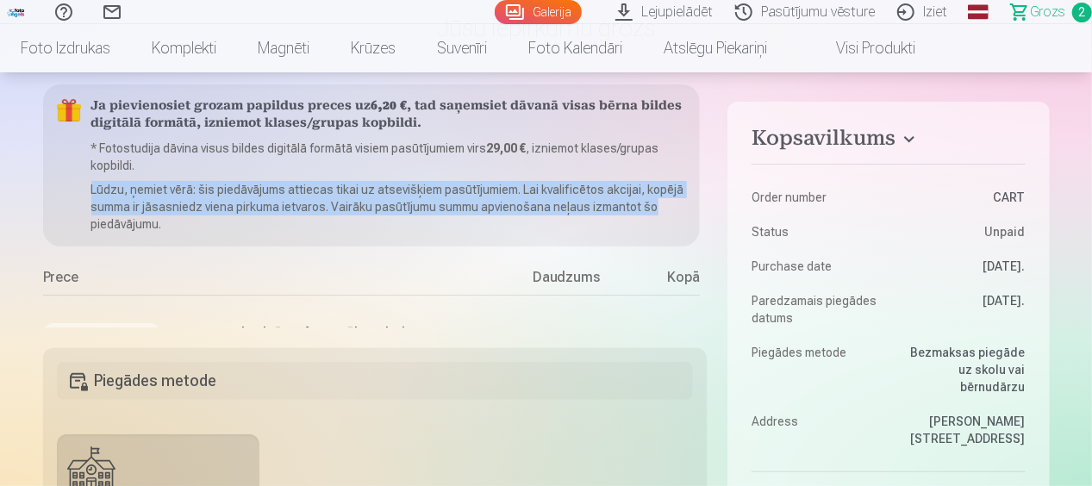
drag, startPoint x: 707, startPoint y: 171, endPoint x: 705, endPoint y: 199, distance: 28.5
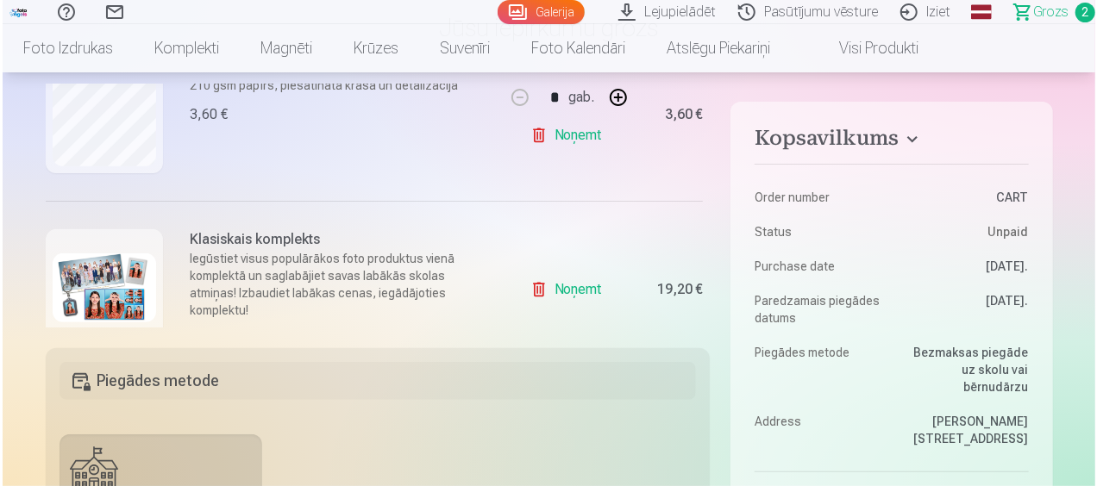
scroll to position [317, 0]
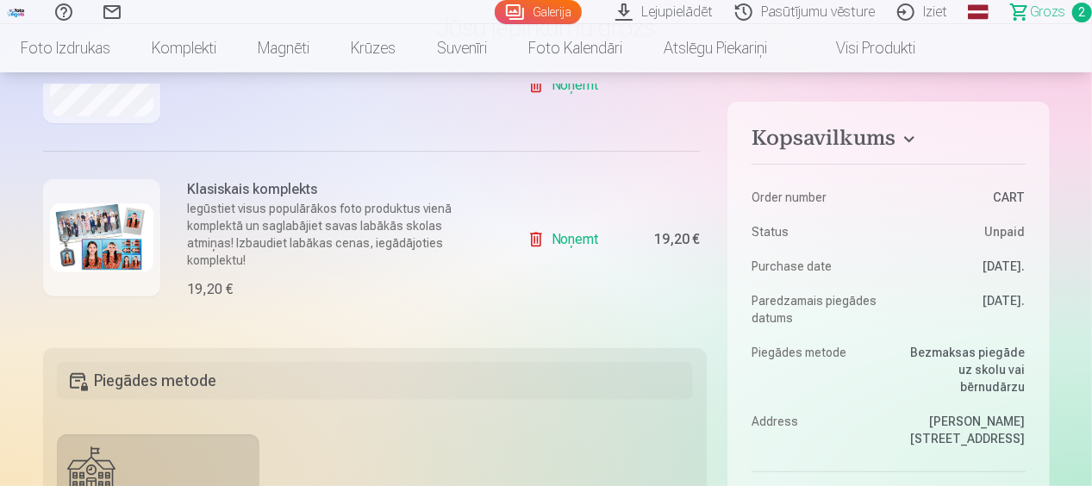
click at [116, 254] on img at bounding box center [101, 237] width 103 height 69
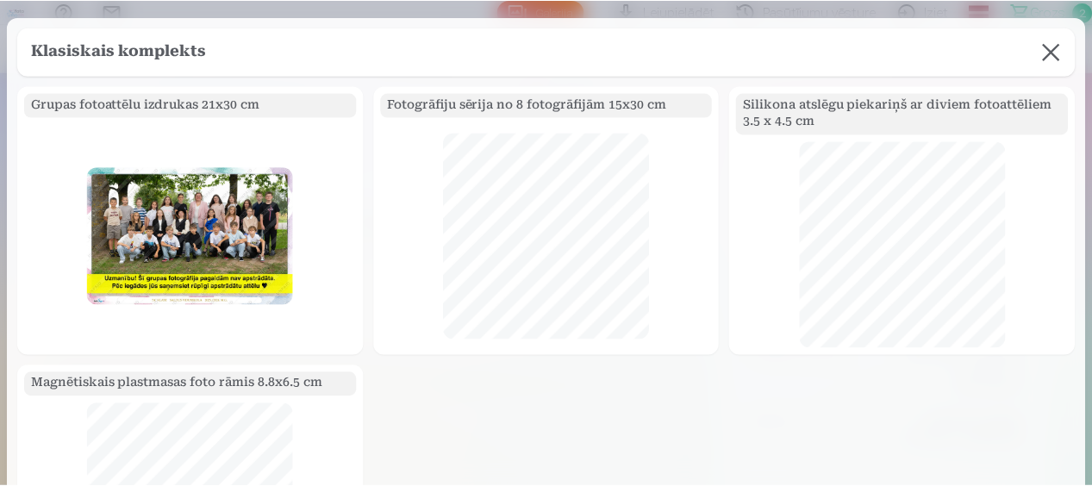
scroll to position [0, 0]
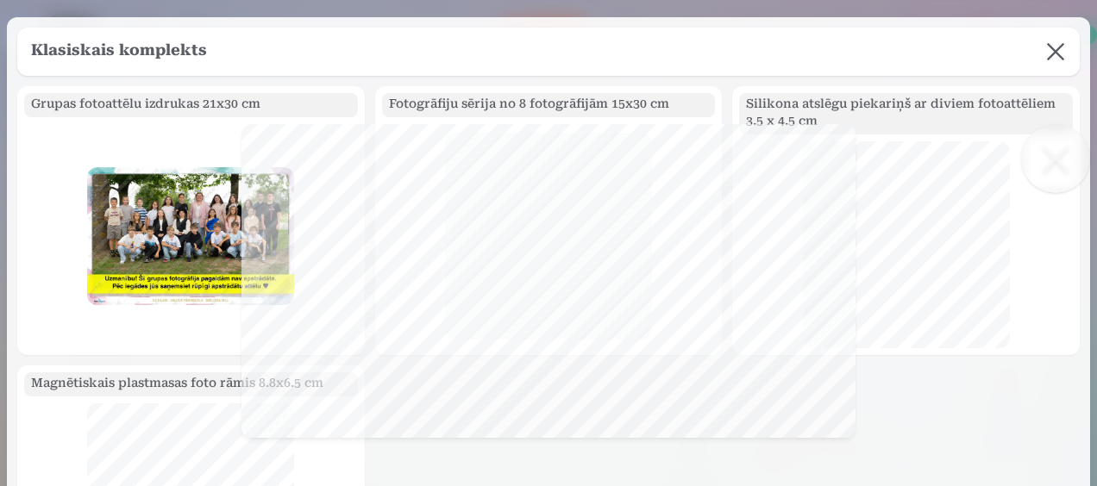
click at [1047, 60] on button at bounding box center [1055, 52] width 48 height 48
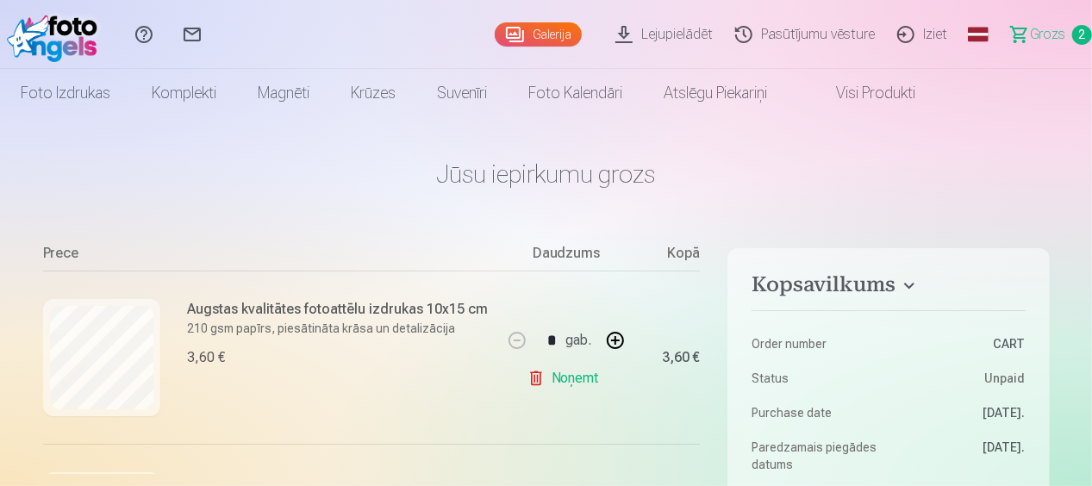
scroll to position [169, 0]
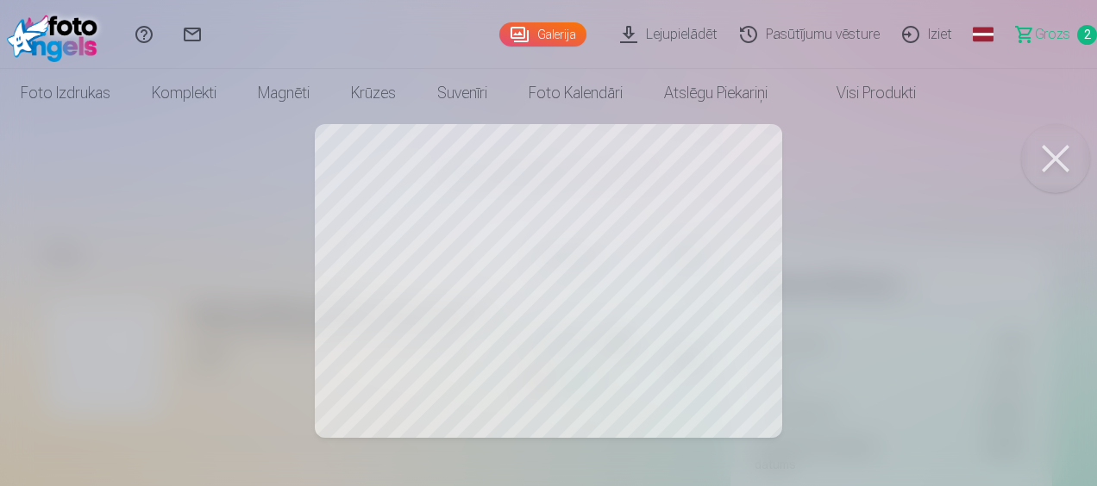
click at [1064, 150] on button at bounding box center [1055, 158] width 69 height 69
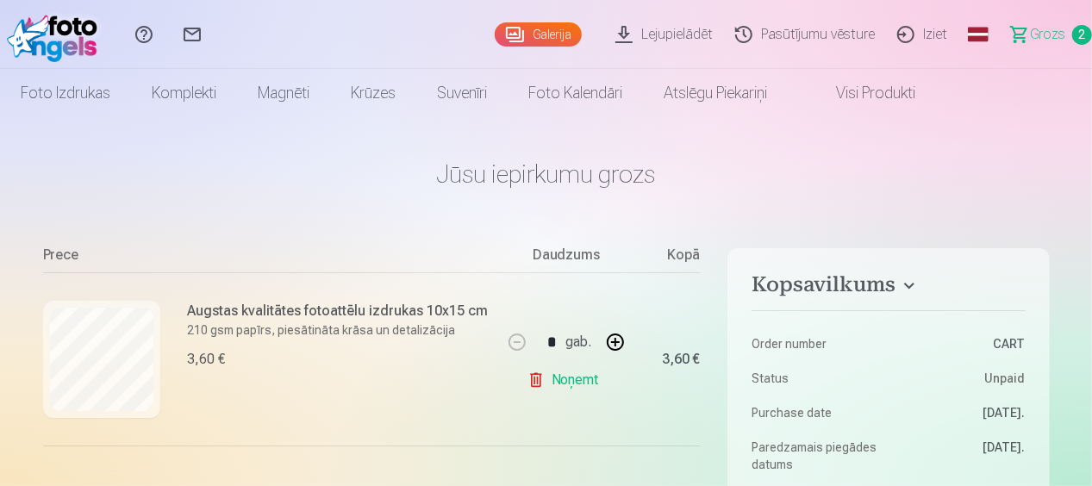
click at [554, 382] on link "Noņemt" at bounding box center [567, 380] width 78 height 34
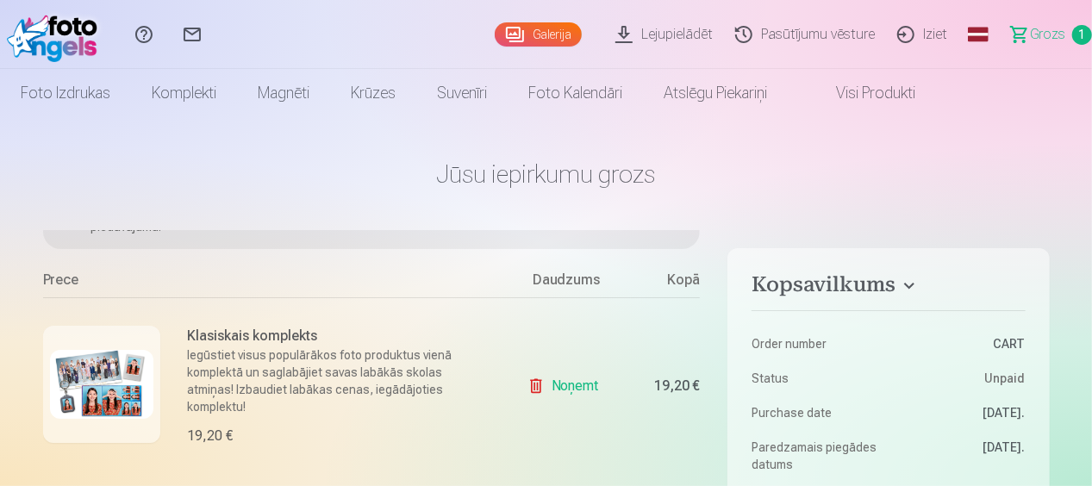
click at [907, 93] on link "Visi produkti" at bounding box center [862, 93] width 148 height 48
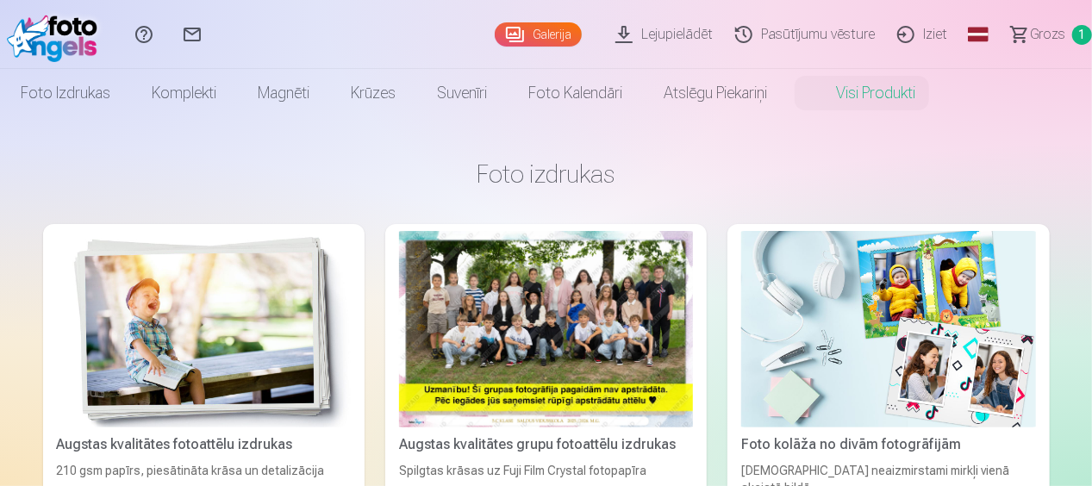
click at [558, 34] on link "Galerija" at bounding box center [538, 34] width 87 height 24
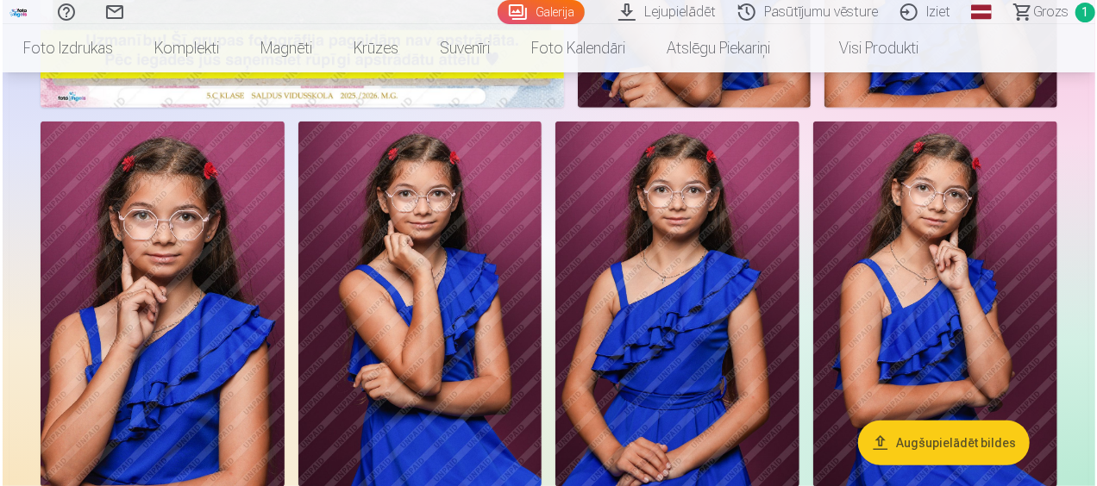
scroll to position [484, 0]
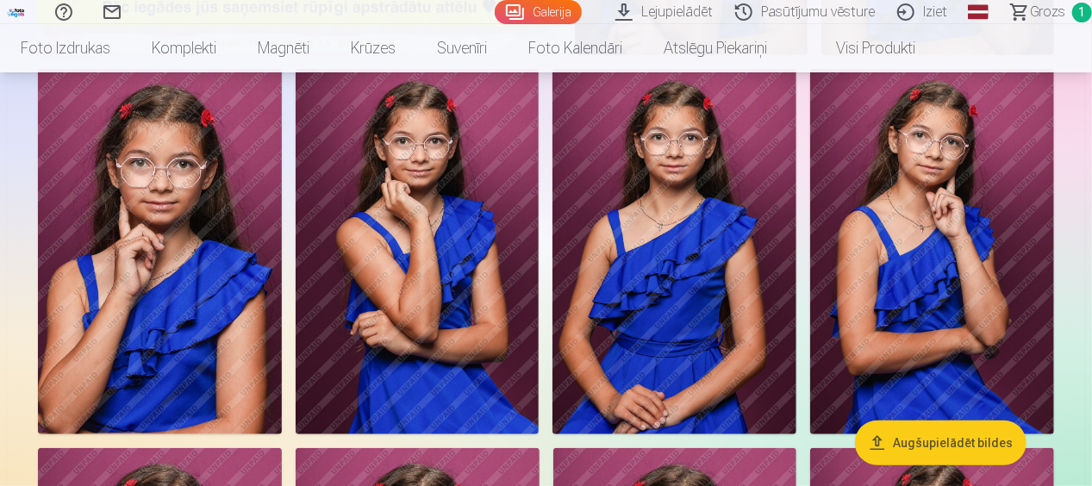
click at [713, 188] on img at bounding box center [675, 252] width 244 height 366
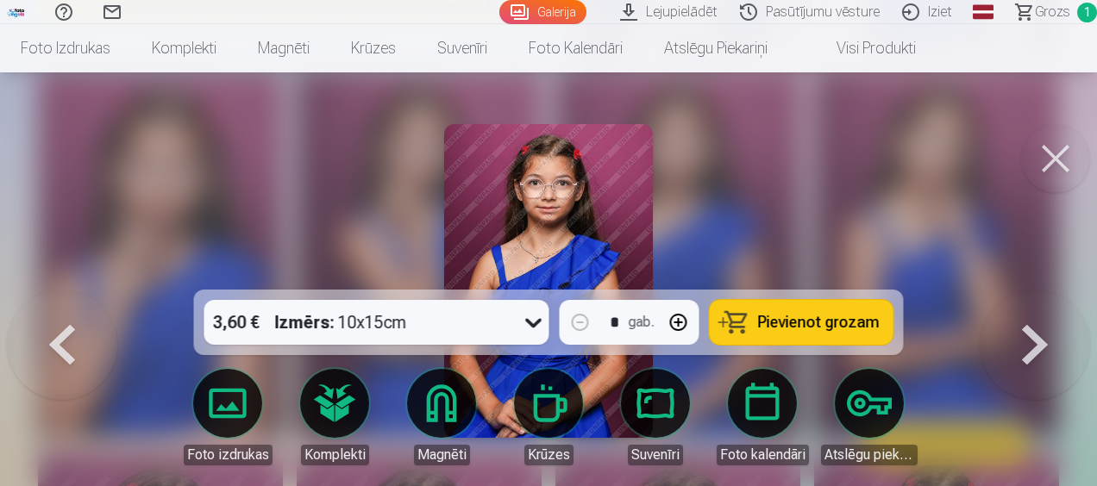
click at [802, 153] on div at bounding box center [548, 243] width 1097 height 486
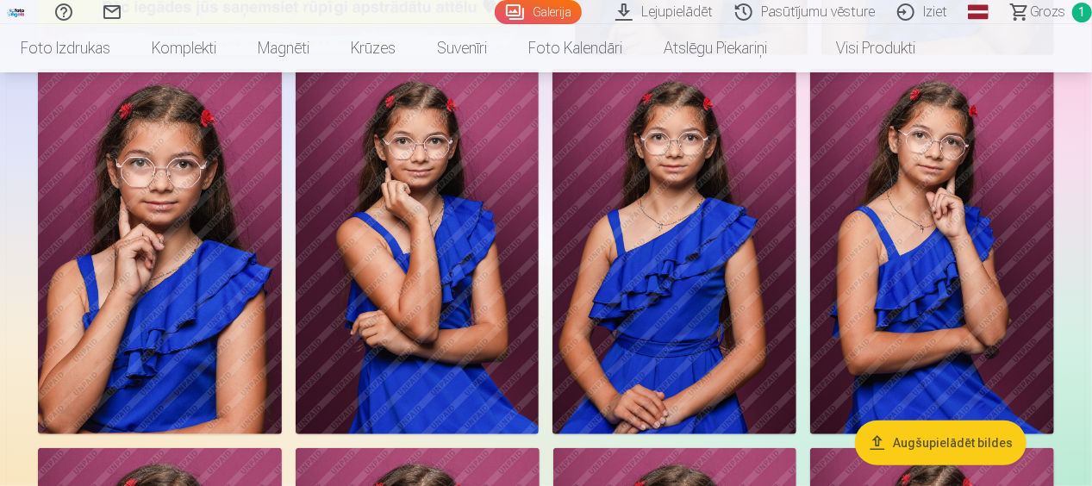
click at [661, 253] on img at bounding box center [675, 252] width 244 height 366
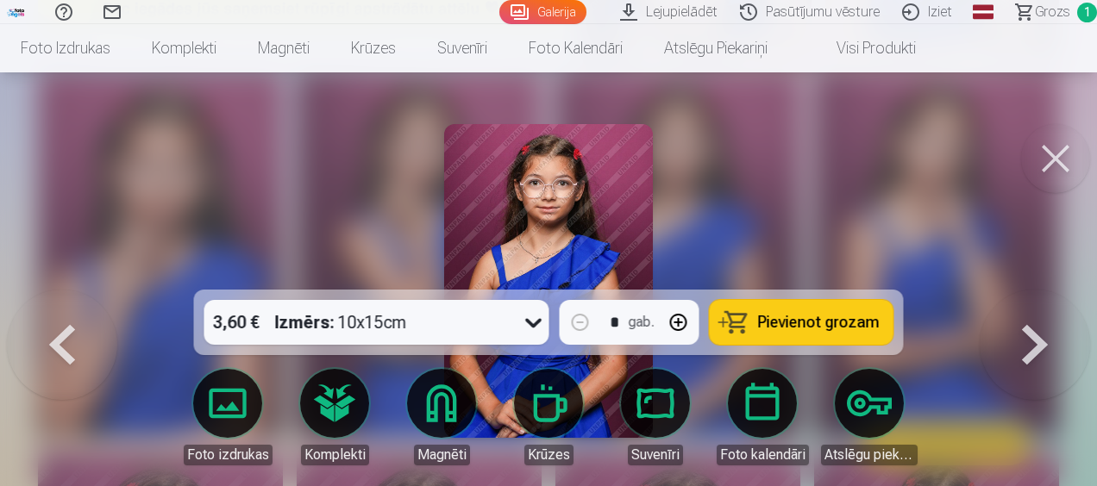
click at [779, 324] on span "Pievienot grozam" at bounding box center [819, 323] width 122 height 16
click at [1045, 11] on span "Grozs" at bounding box center [1052, 12] width 35 height 21
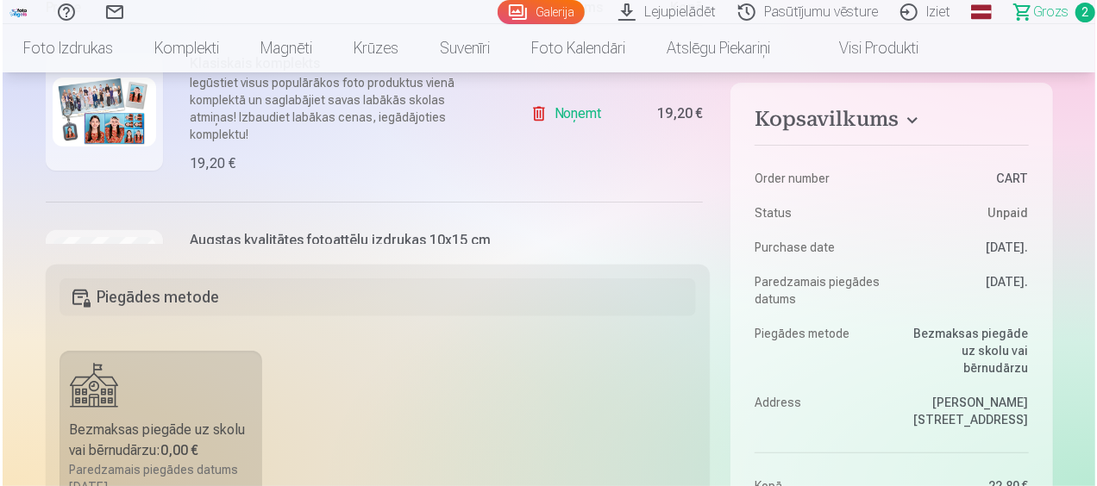
scroll to position [160, 0]
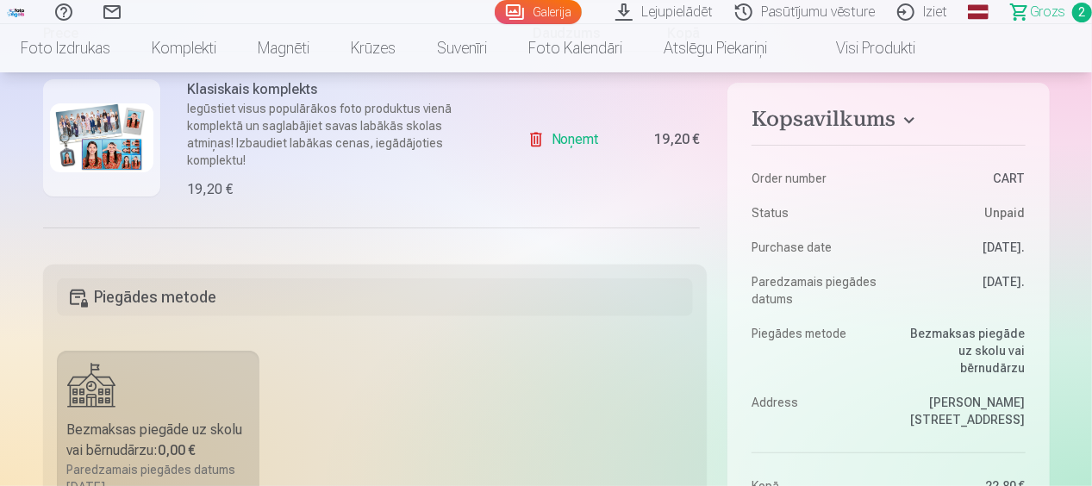
click at [87, 147] on img at bounding box center [101, 137] width 103 height 69
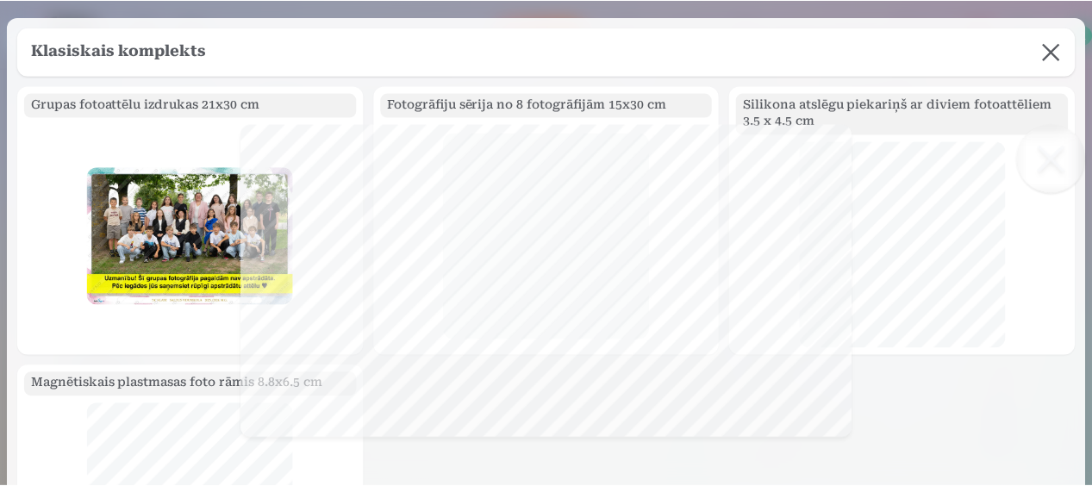
scroll to position [0, 0]
click at [1054, 47] on button at bounding box center [1055, 52] width 48 height 48
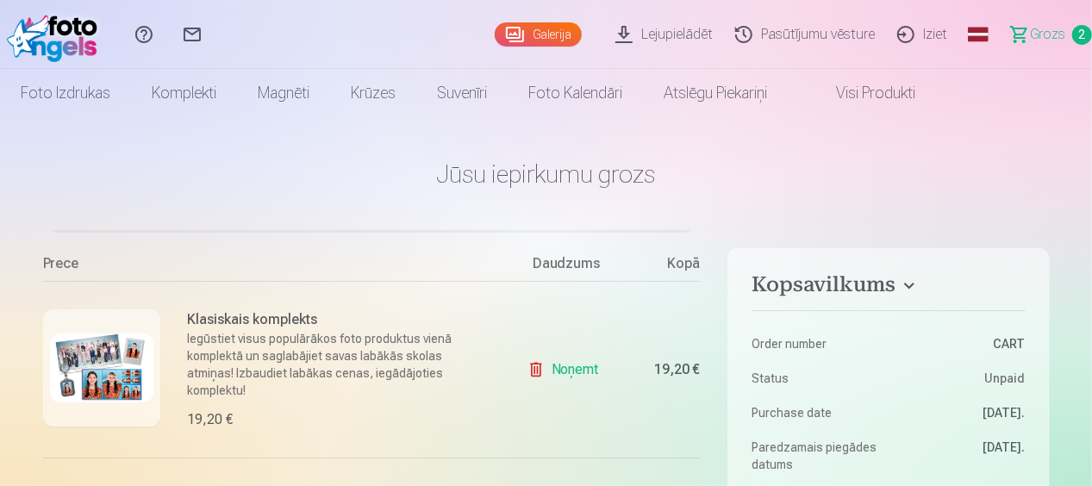
click at [551, 371] on link "Noņemt" at bounding box center [567, 370] width 78 height 34
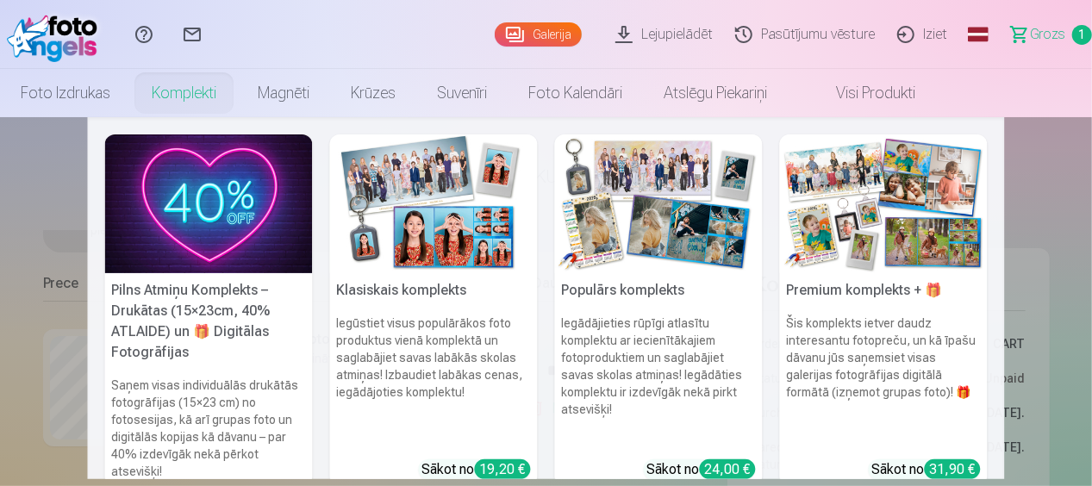
scroll to position [144, 0]
click at [198, 93] on link "Komplekti" at bounding box center [184, 93] width 106 height 48
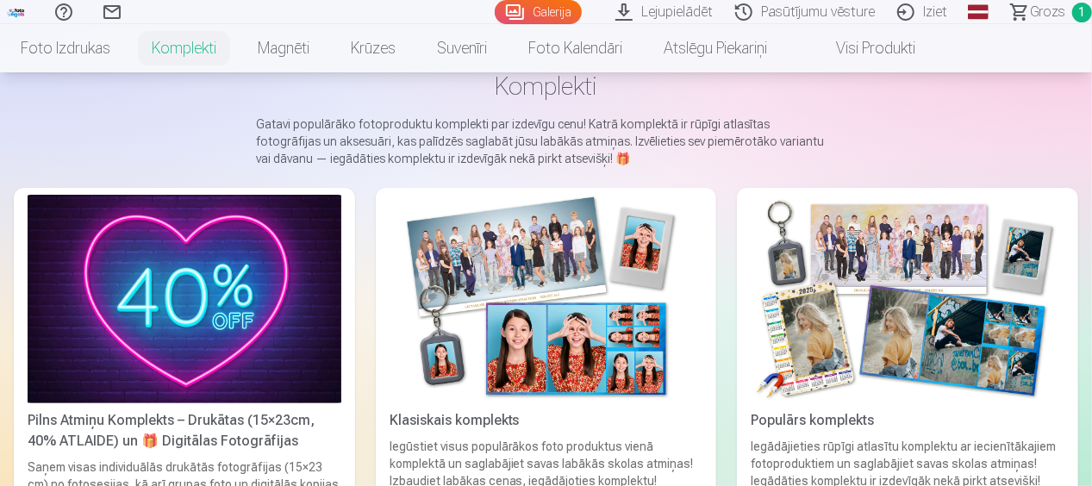
scroll to position [205, 0]
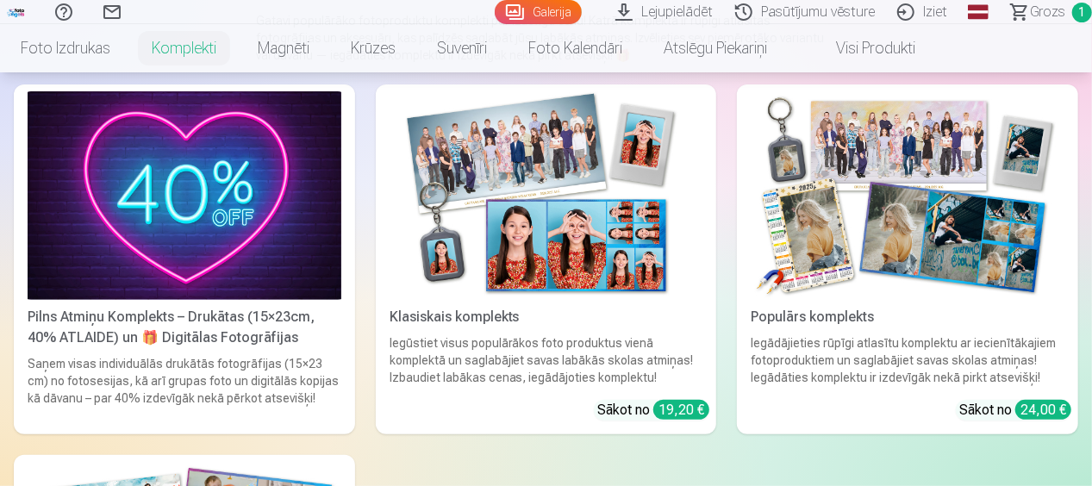
click at [625, 191] on img at bounding box center [547, 195] width 314 height 209
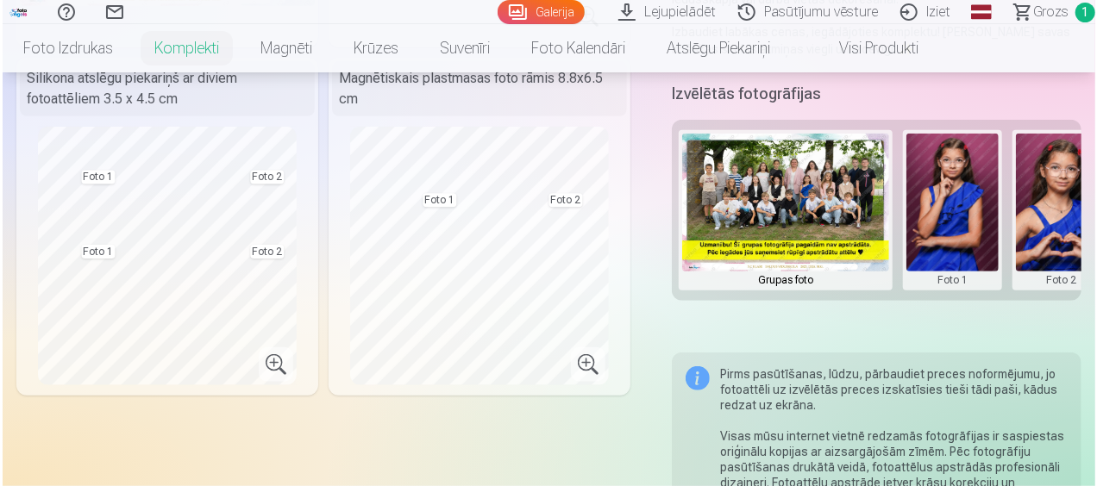
scroll to position [381, 0]
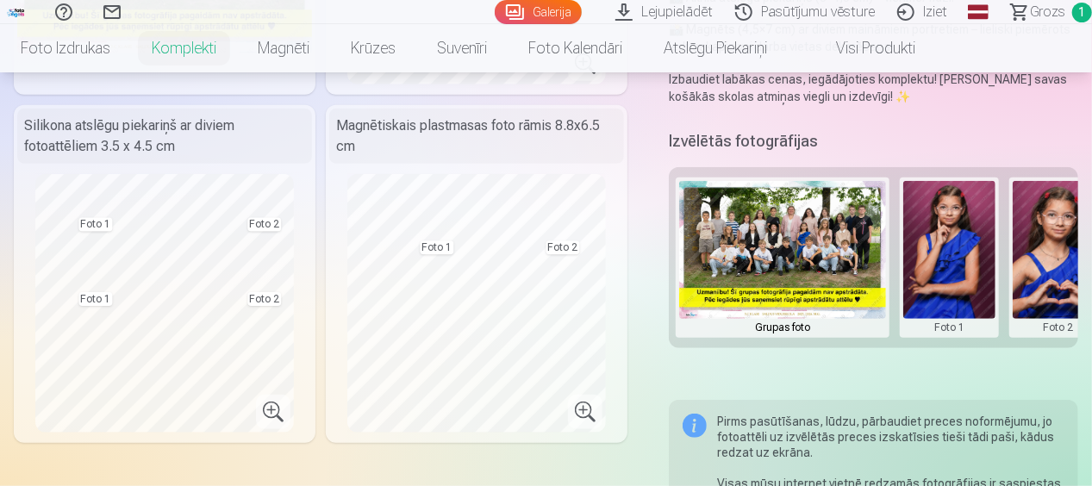
click at [936, 247] on button at bounding box center [950, 257] width 92 height 153
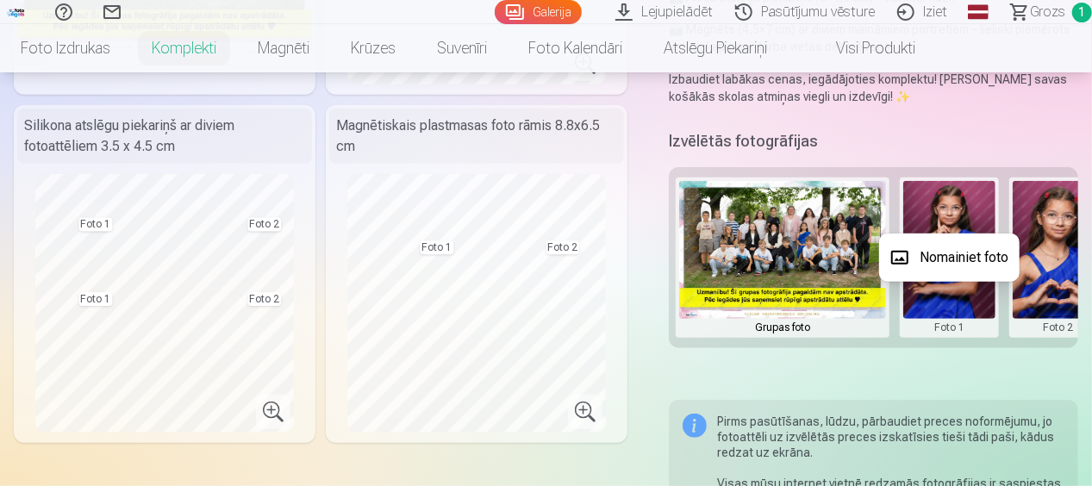
click at [955, 259] on button "Nomainiet foto" at bounding box center [949, 258] width 141 height 48
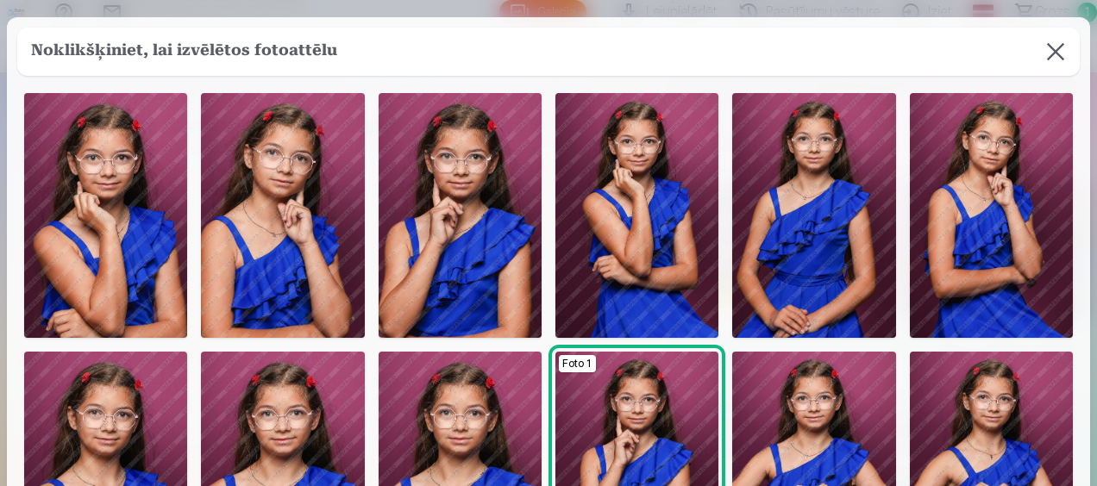
click at [819, 219] on img at bounding box center [813, 215] width 163 height 245
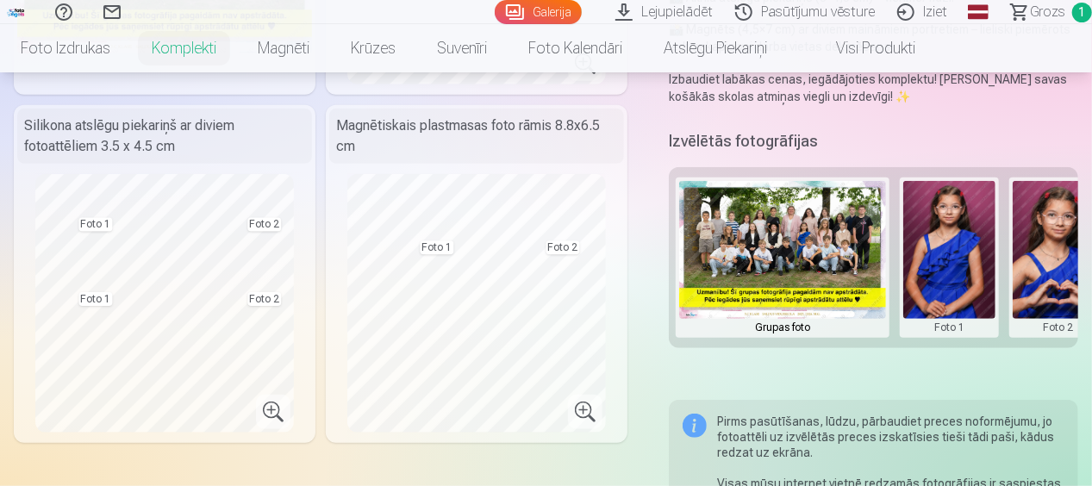
click at [1043, 253] on button at bounding box center [1059, 257] width 92 height 153
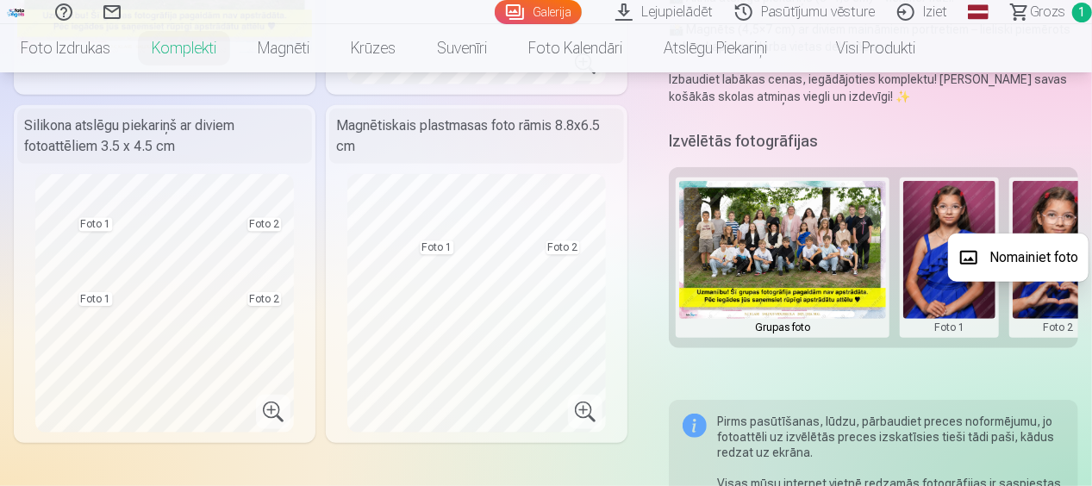
click at [1043, 253] on button "Nomainiet foto" at bounding box center [1018, 258] width 141 height 48
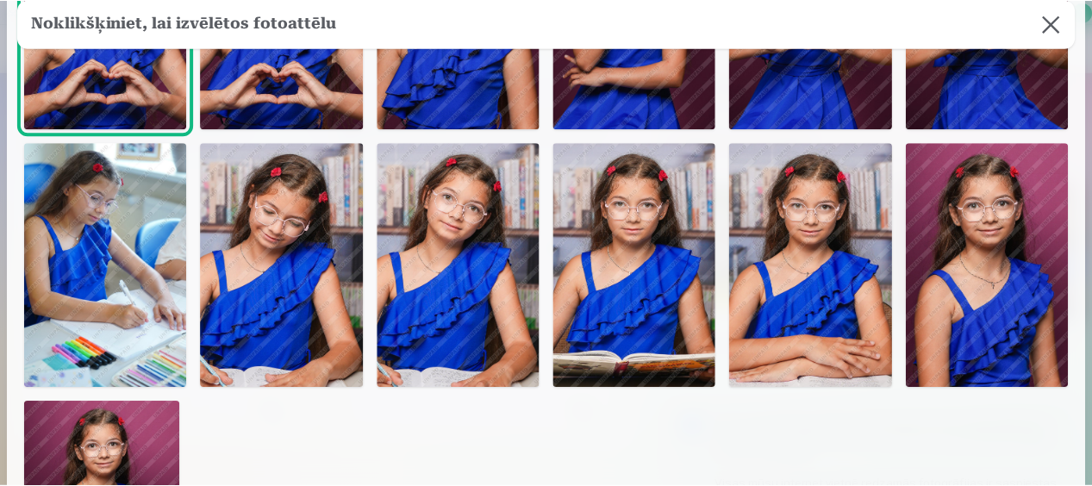
scroll to position [477, 0]
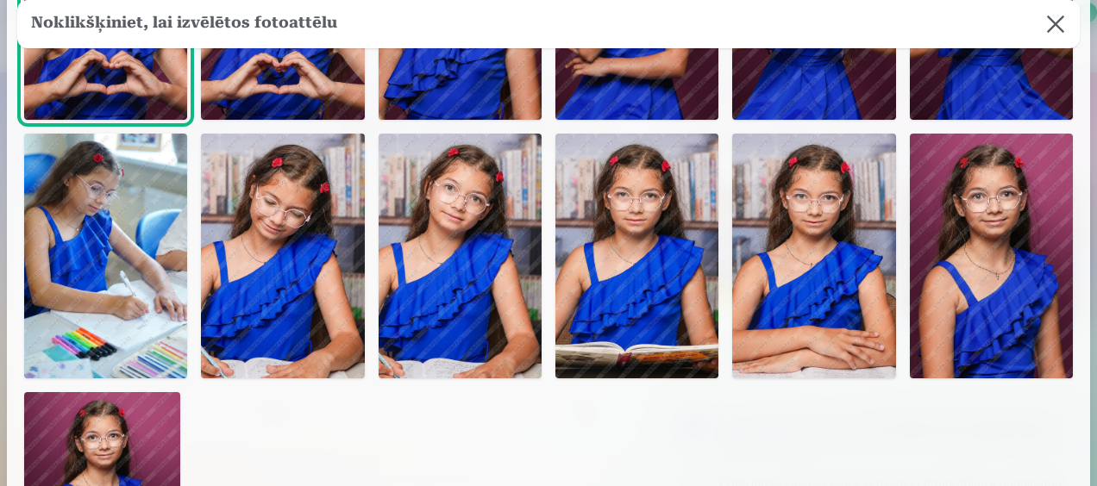
click at [495, 252] on img at bounding box center [460, 256] width 163 height 245
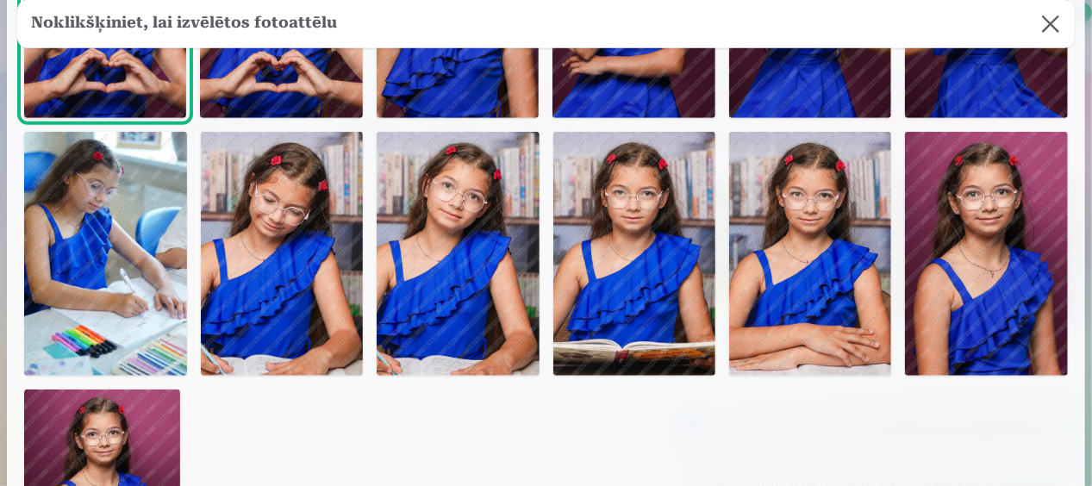
scroll to position [476, 0]
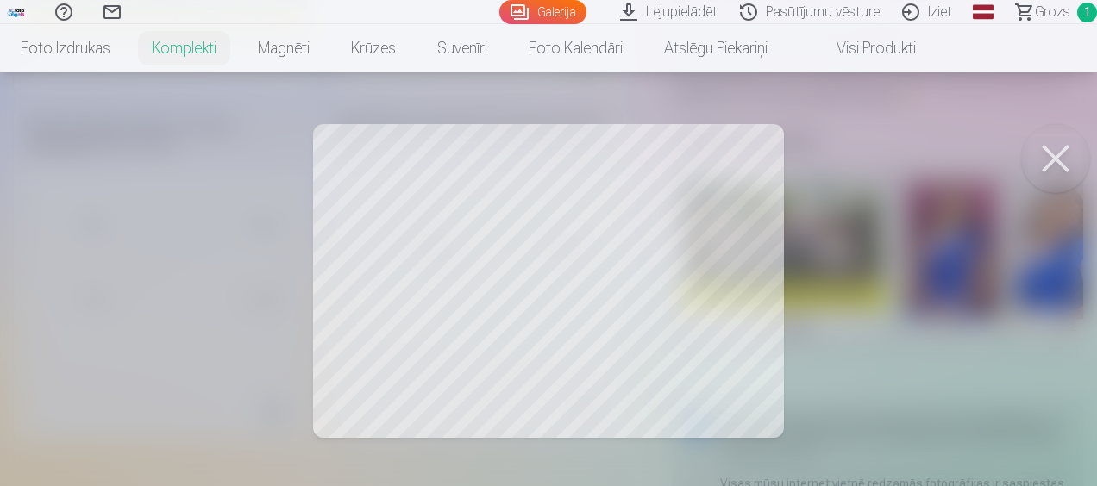
click at [628, 305] on div at bounding box center [548, 243] width 1097 height 486
click at [547, 277] on div at bounding box center [548, 243] width 1097 height 486
click at [1059, 166] on button at bounding box center [1055, 158] width 69 height 69
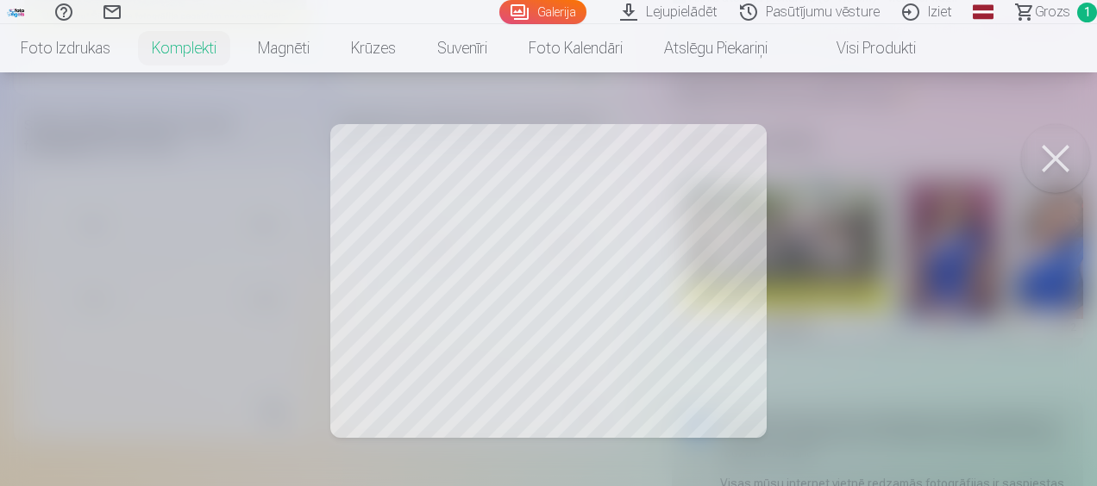
drag, startPoint x: 679, startPoint y: 212, endPoint x: 735, endPoint y: 212, distance: 56.0
click at [735, 212] on div at bounding box center [548, 243] width 1097 height 486
drag, startPoint x: 430, startPoint y: 319, endPoint x: 386, endPoint y: 314, distance: 44.3
click at [386, 314] on div at bounding box center [548, 243] width 1097 height 486
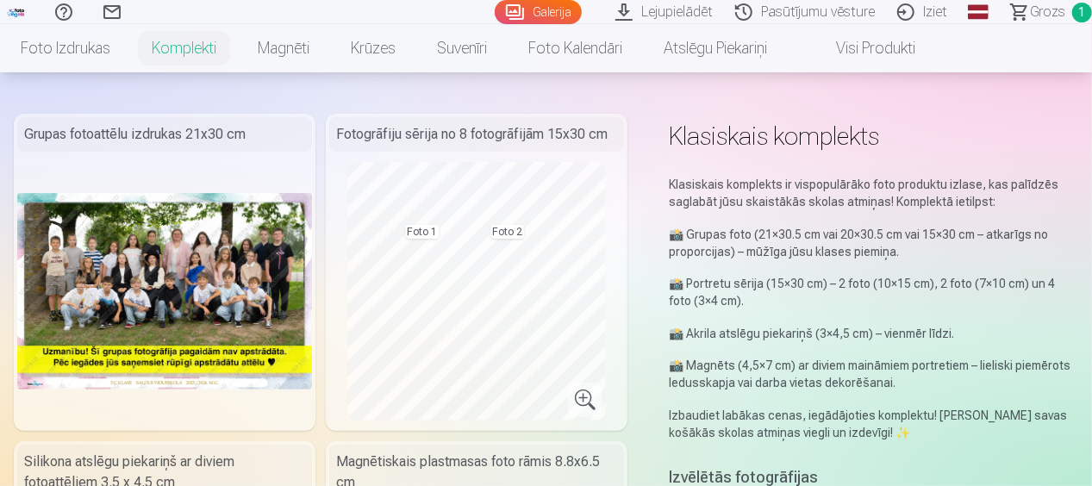
scroll to position [43, 0]
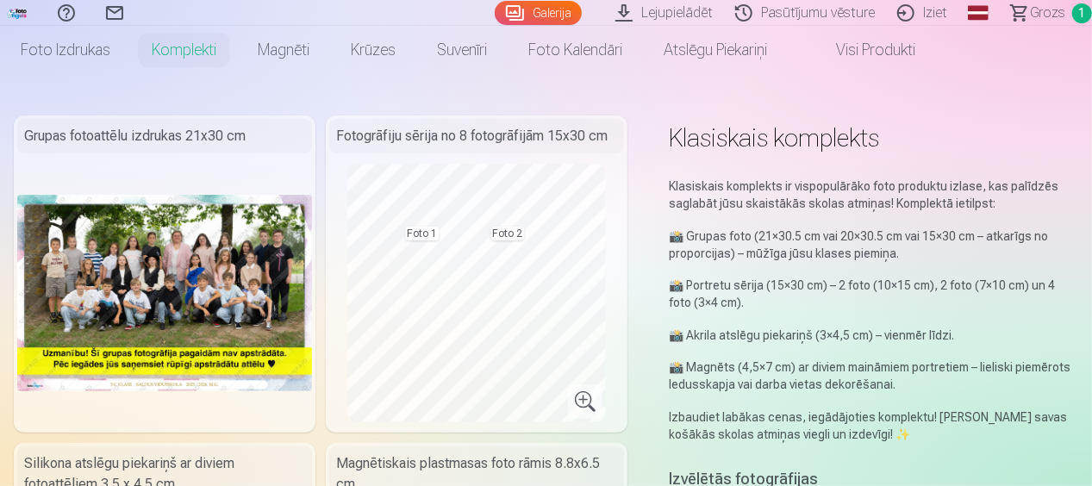
click at [185, 303] on img at bounding box center [164, 293] width 295 height 197
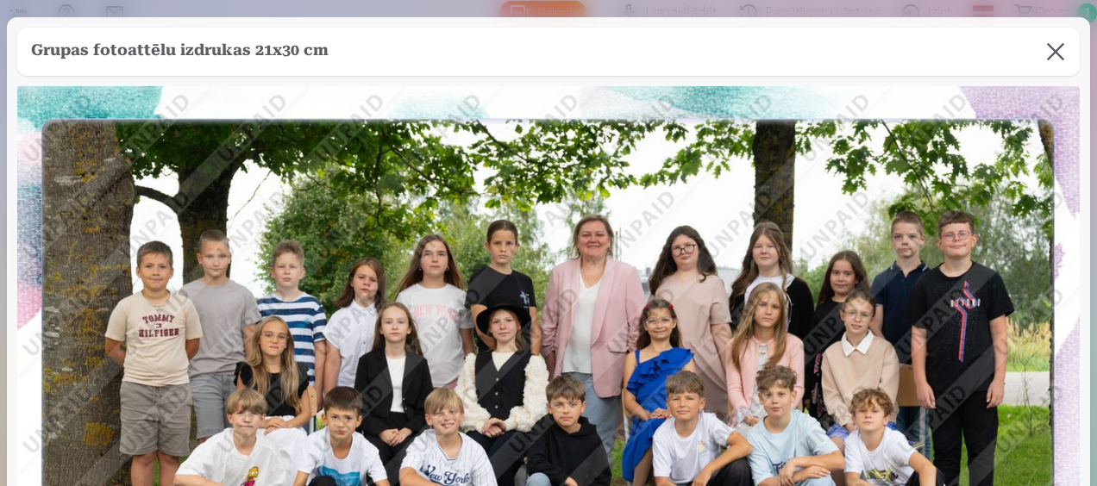
click at [1054, 45] on button at bounding box center [1055, 52] width 48 height 48
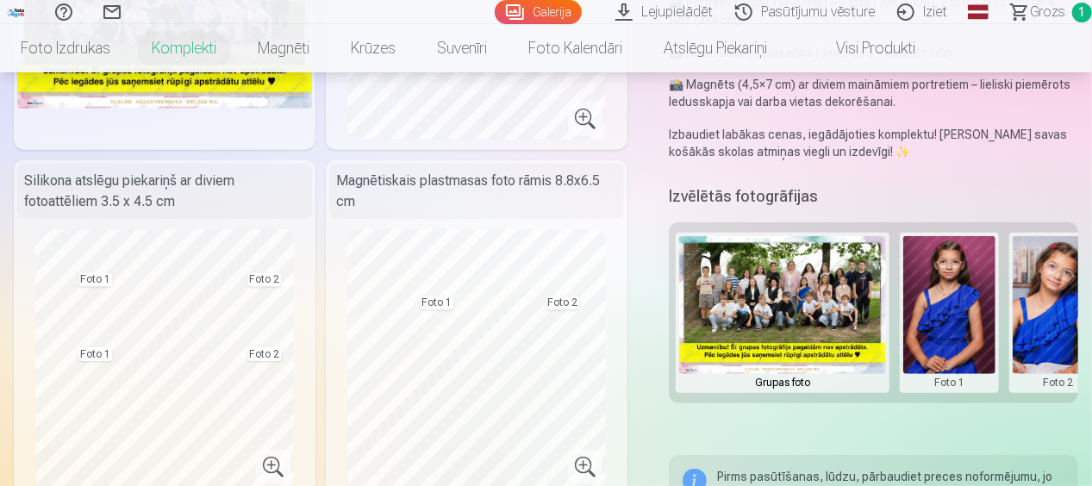
scroll to position [345, 0]
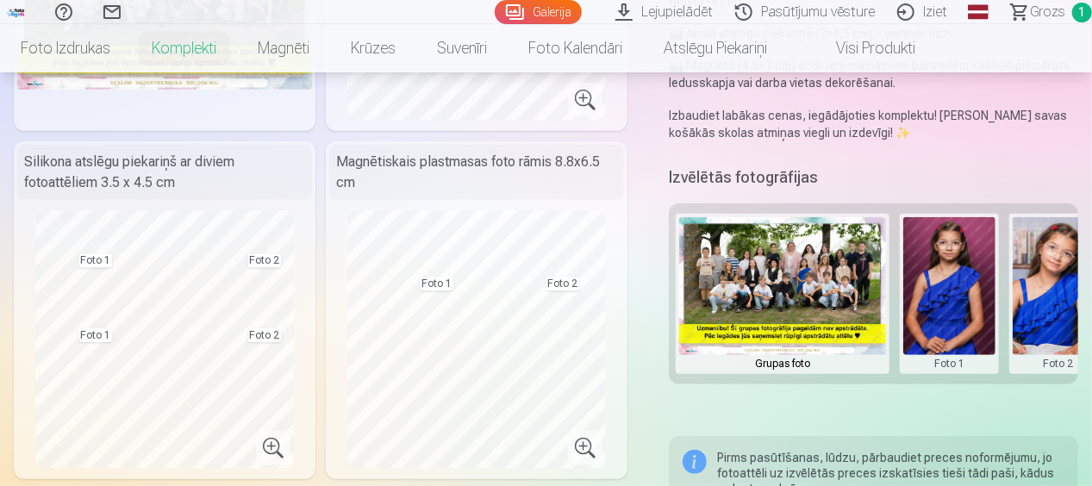
click at [787, 334] on img at bounding box center [782, 286] width 207 height 138
drag, startPoint x: 810, startPoint y: 388, endPoint x: 859, endPoint y: 385, distance: 48.4
click at [859, 385] on div "Klasiskais komplekts Klasiskais komplekts ir vispopulārāko foto produktu izlase…" at bounding box center [546, 372] width 1065 height 1116
click at [799, 364] on div "Grupas foto" at bounding box center [782, 363] width 207 height 17
click at [767, 283] on img at bounding box center [782, 286] width 207 height 138
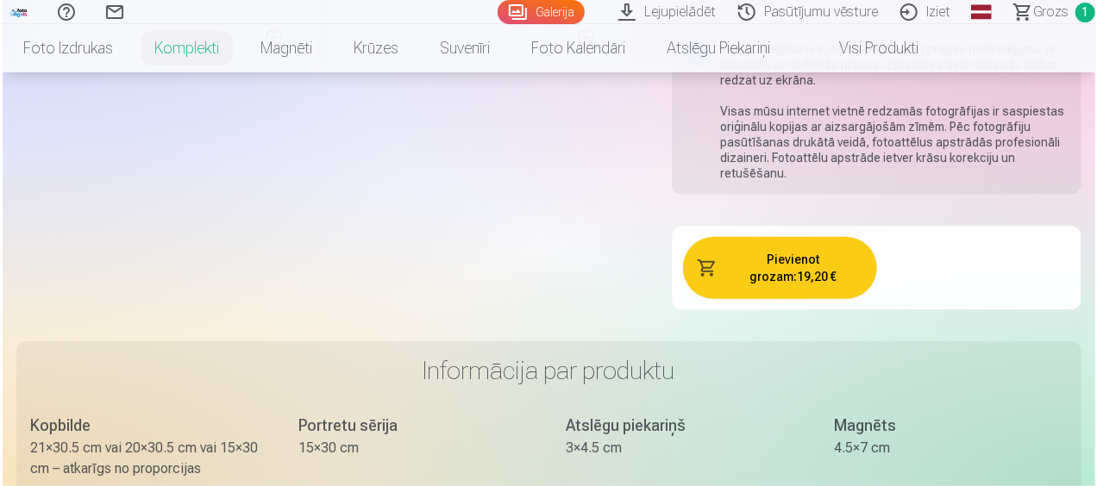
scroll to position [792, 0]
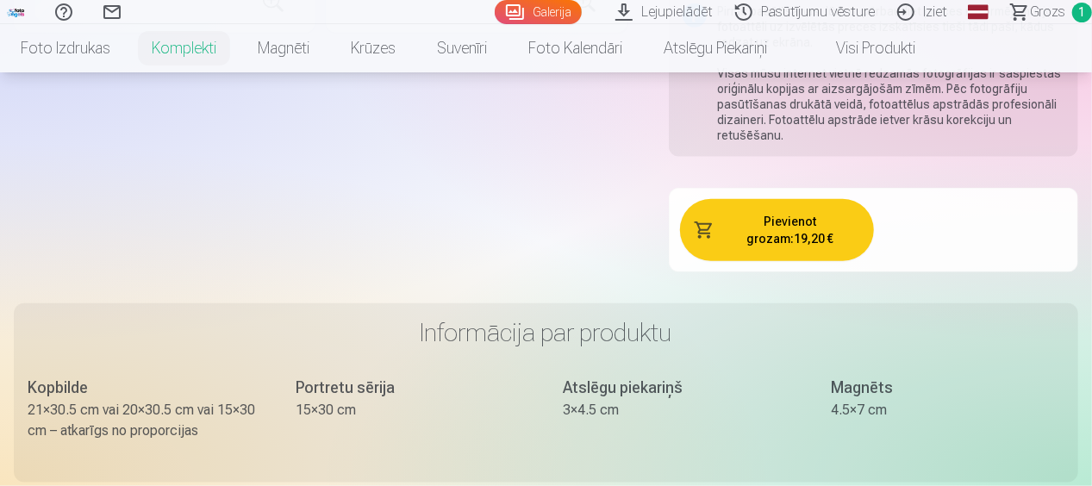
click at [825, 205] on button "Pievienot grozam : 19,20 €" at bounding box center [776, 230] width 193 height 62
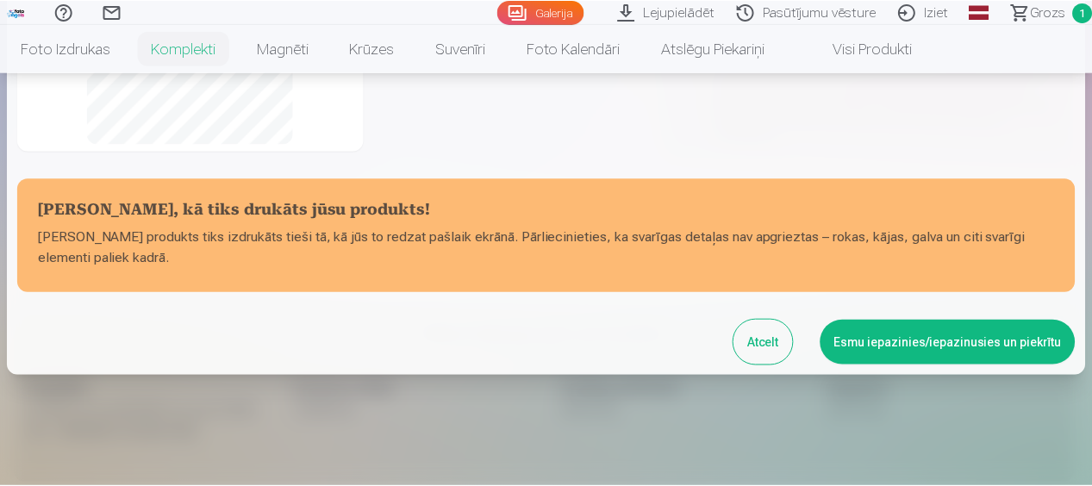
scroll to position [417, 0]
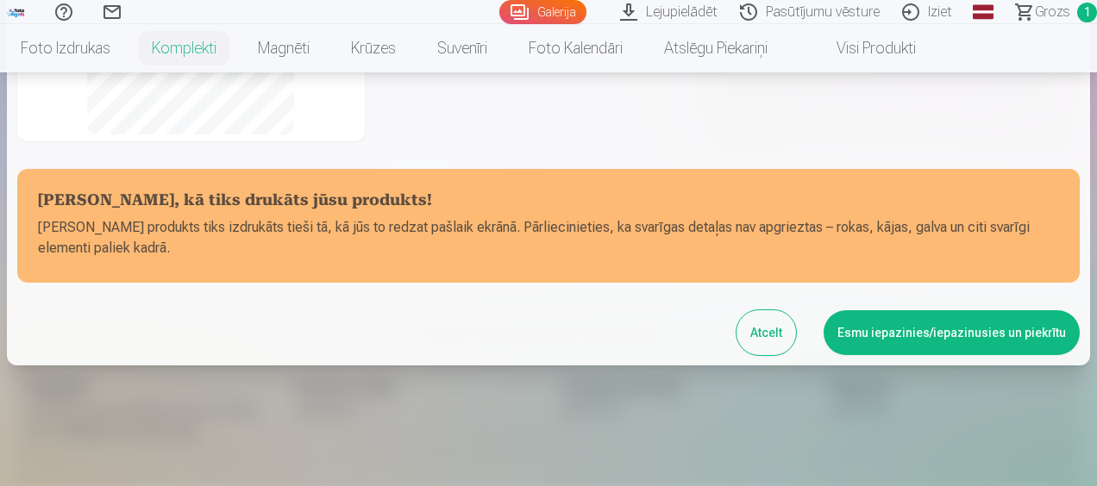
click at [879, 340] on button "Esmu iepazinies/iepazinusies un piekrītu" at bounding box center [951, 332] width 256 height 45
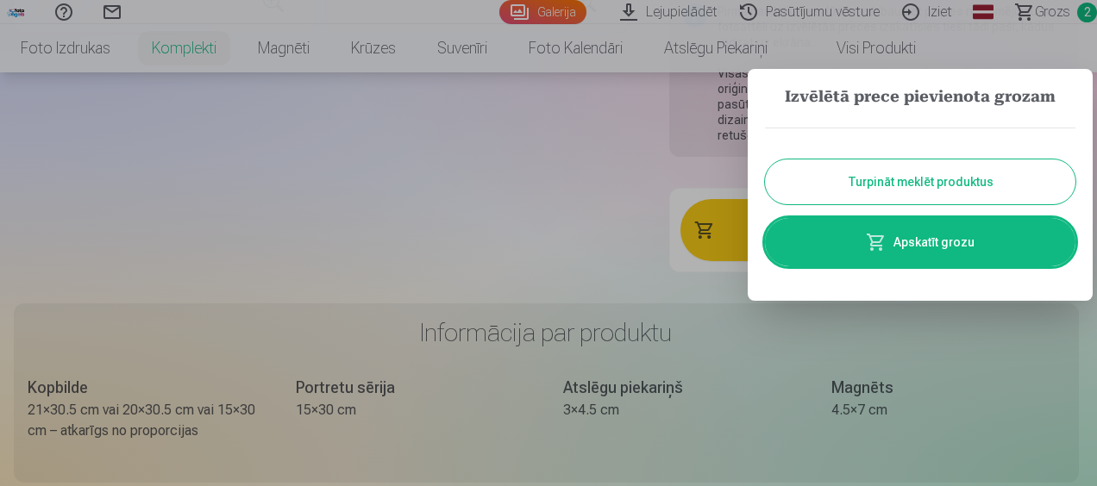
click at [960, 243] on link "Apskatīt grozu" at bounding box center [920, 242] width 310 height 48
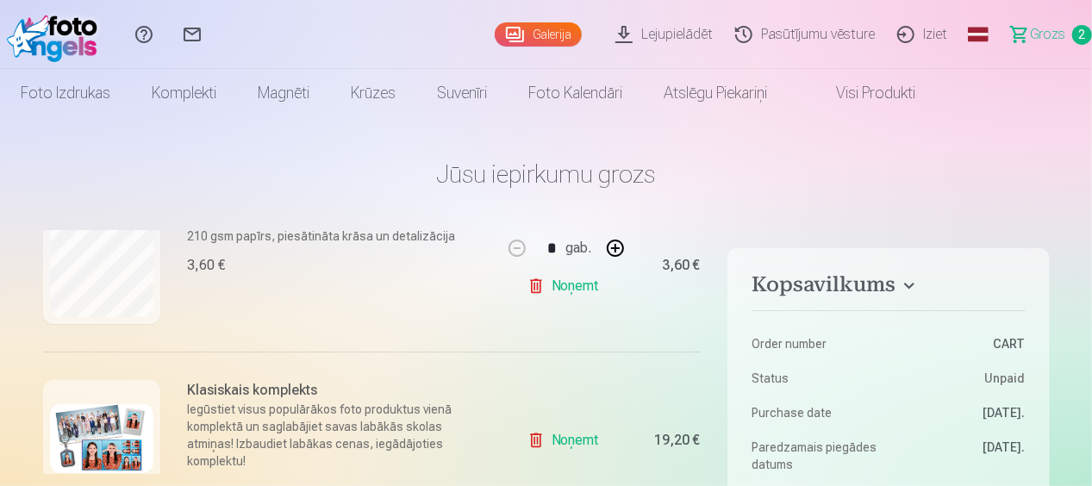
scroll to position [266, 0]
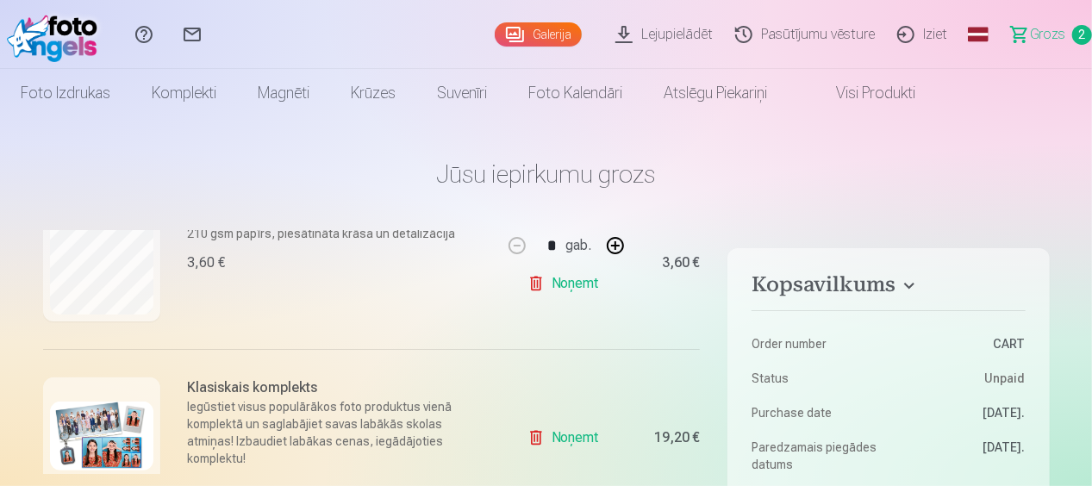
click at [567, 279] on link "Noņemt" at bounding box center [567, 283] width 78 height 34
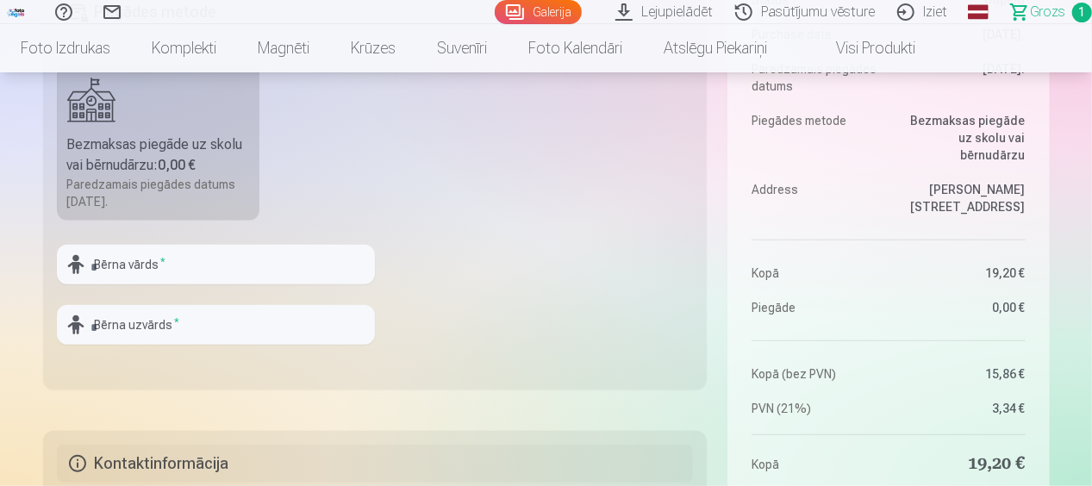
scroll to position [525, 0]
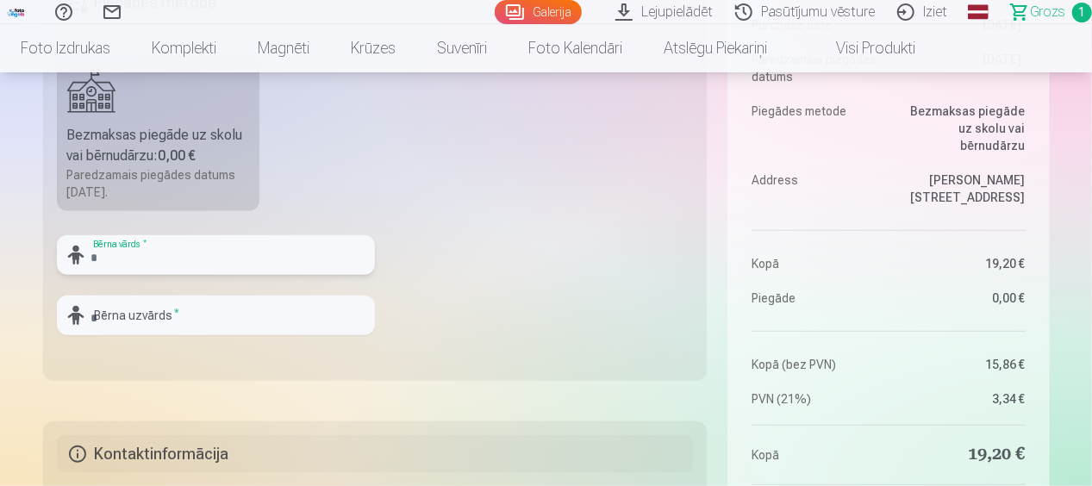
click at [235, 248] on input "text" at bounding box center [216, 255] width 318 height 40
type input "******"
click at [126, 319] on input "text" at bounding box center [216, 316] width 318 height 40
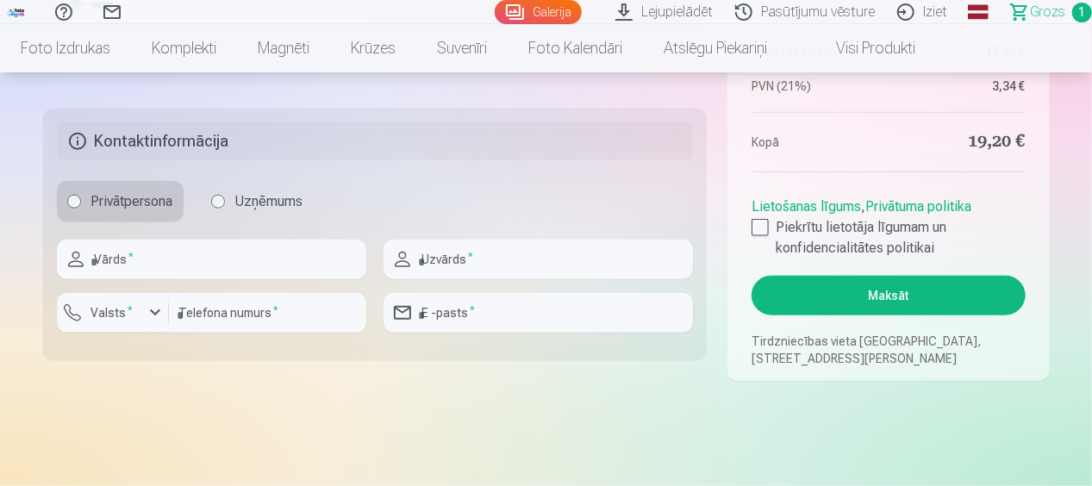
scroll to position [848, 0]
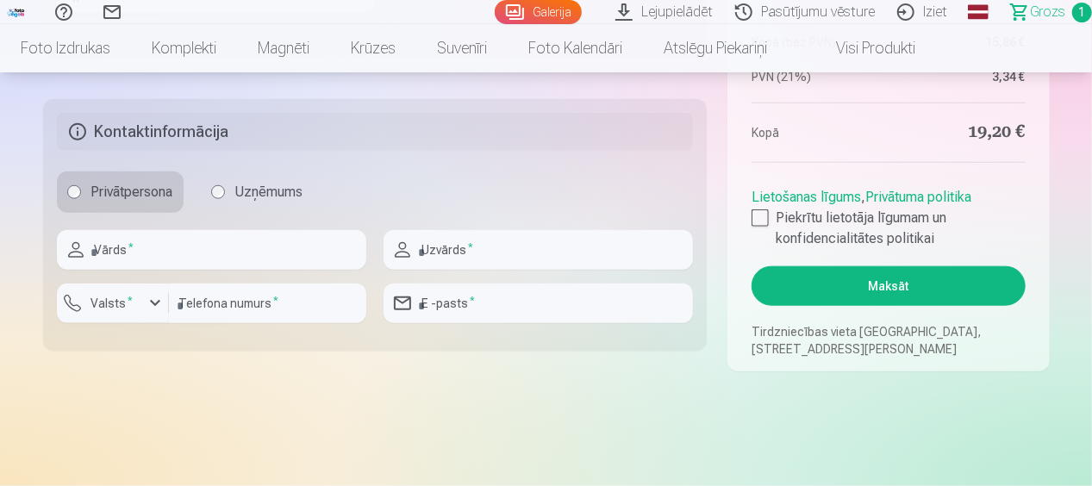
type input "*****"
click at [175, 241] on input "text" at bounding box center [212, 250] width 310 height 40
type input "*****"
click at [448, 243] on input "text" at bounding box center [539, 250] width 310 height 40
type input "*****"
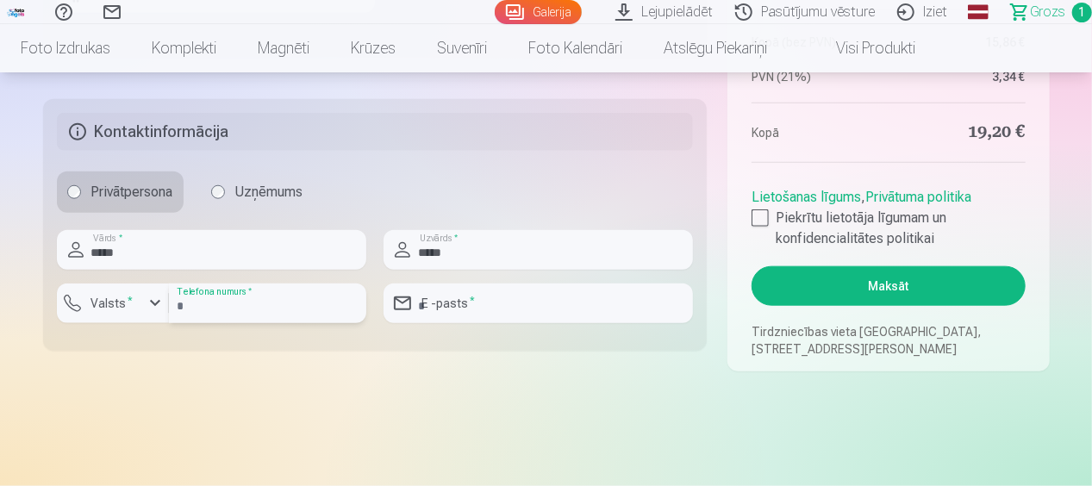
click at [210, 310] on input "number" at bounding box center [267, 304] width 197 height 40
type input "********"
click at [447, 300] on input "email" at bounding box center [539, 304] width 310 height 40
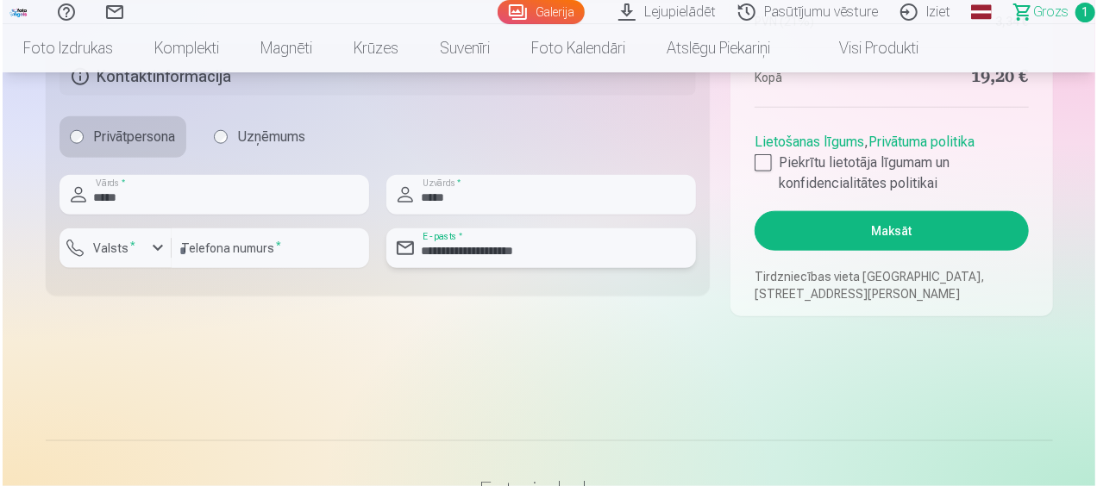
scroll to position [893, 0]
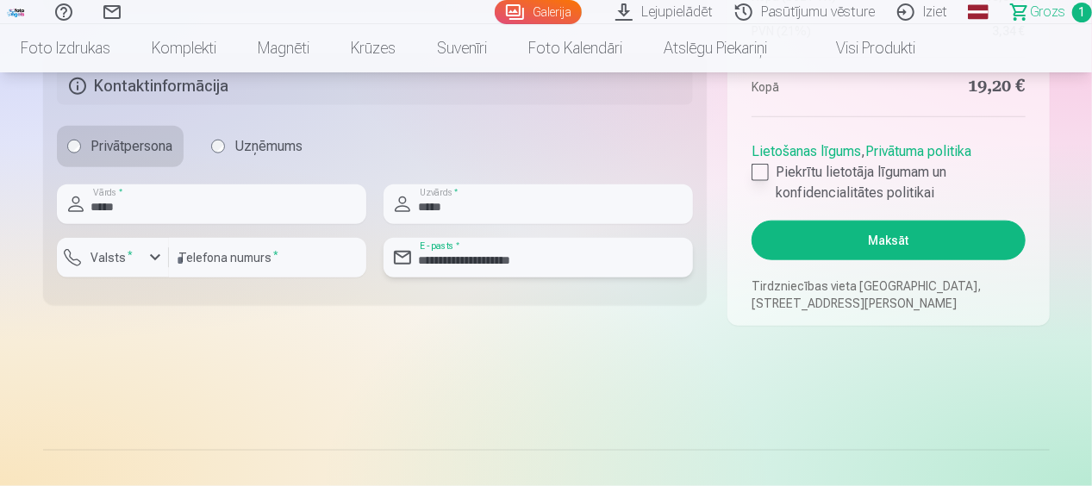
type input "**********"
click at [761, 172] on div at bounding box center [760, 172] width 17 height 17
click at [812, 234] on button "Maksāt" at bounding box center [888, 241] width 273 height 40
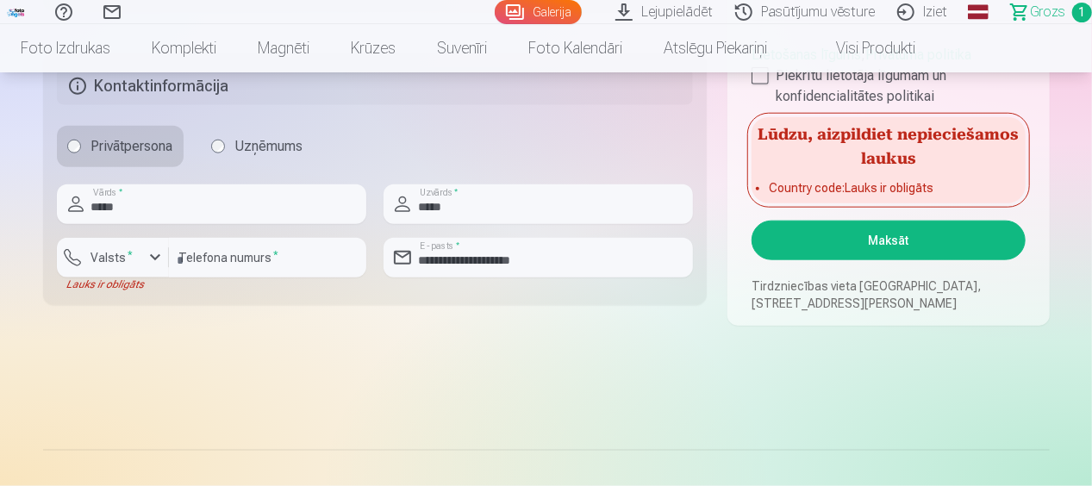
click at [120, 264] on label "Valsts *" at bounding box center [112, 257] width 56 height 17
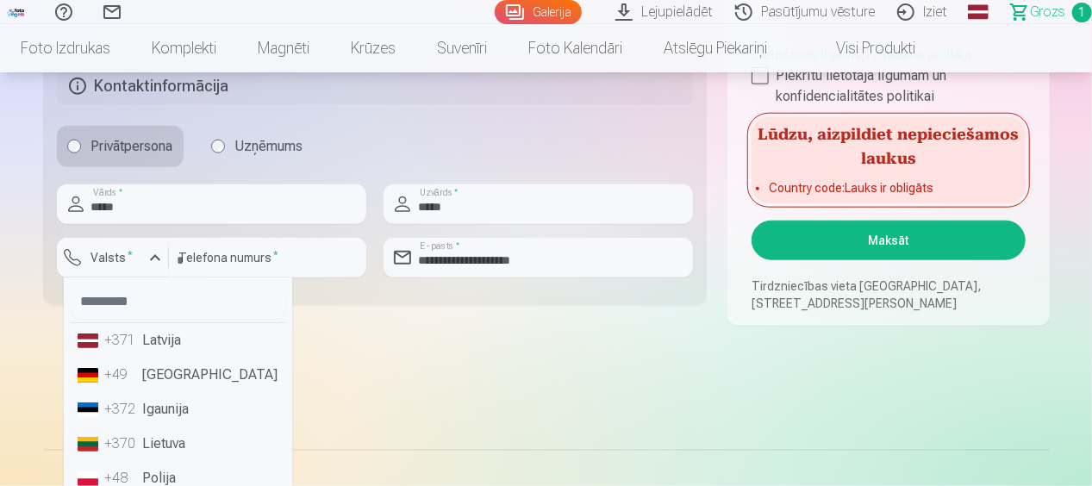
click at [167, 341] on li "+371 Latvija" at bounding box center [178, 340] width 215 height 34
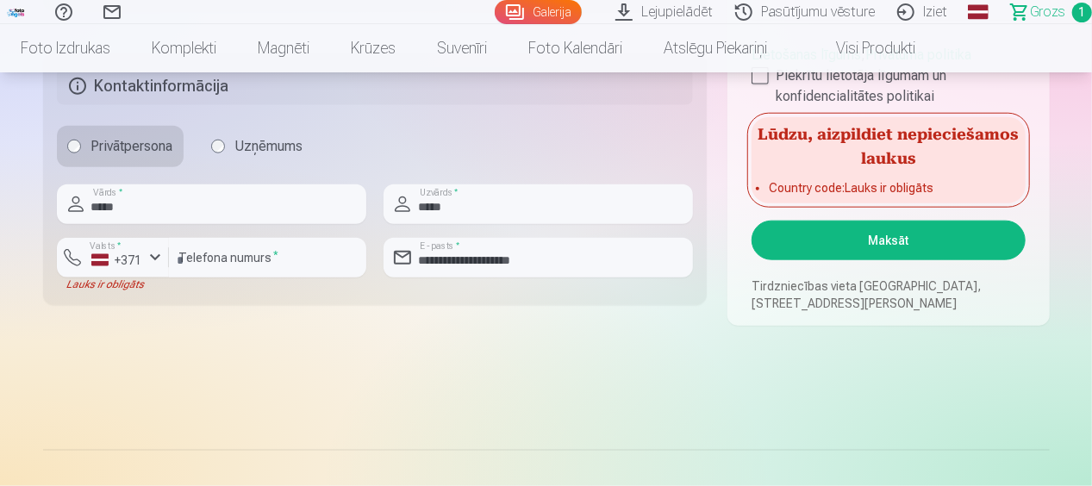
click at [846, 236] on button "Maksāt" at bounding box center [888, 241] width 273 height 40
